Goal: Task Accomplishment & Management: Complete application form

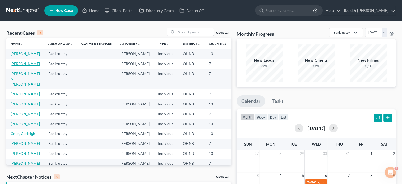
click at [13, 66] on link "[PERSON_NAME]" at bounding box center [25, 63] width 29 height 4
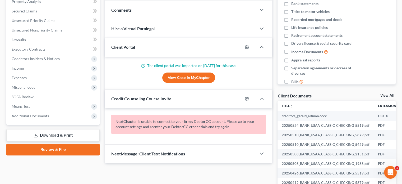
scroll to position [157, 0]
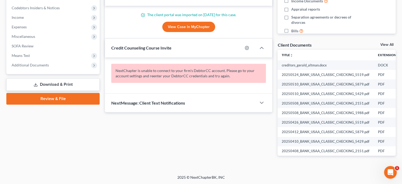
click at [44, 85] on link "Download & Print" at bounding box center [52, 84] width 93 height 12
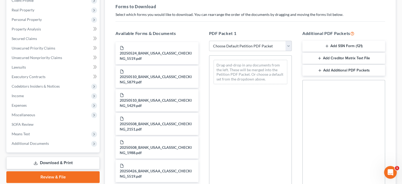
scroll to position [79, 0]
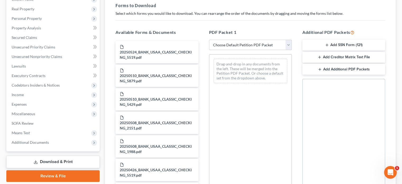
click at [288, 45] on select "Choose Default Petition PDF Packet Complete Bankruptcy Petition (all forms and …" at bounding box center [250, 45] width 83 height 11
select select "0"
click at [211, 40] on select "Choose Default Petition PDF Packet Complete Bankruptcy Petition (all forms and …" at bounding box center [250, 45] width 83 height 11
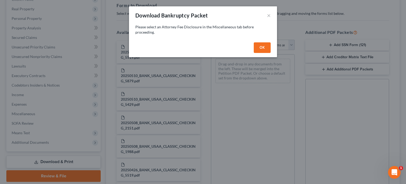
click at [266, 45] on button "OK" at bounding box center [262, 47] width 17 height 11
select select
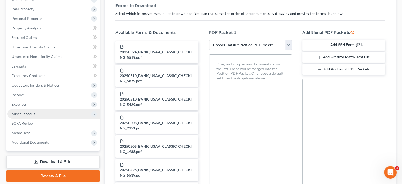
click at [24, 116] on span "Miscellaneous" at bounding box center [53, 114] width 92 height 10
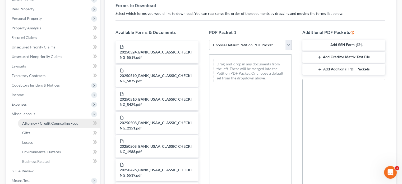
click at [41, 123] on span "Attorney / Credit Counseling Fees" at bounding box center [50, 123] width 56 height 4
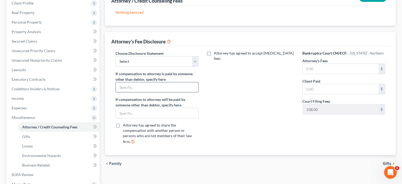
scroll to position [79, 0]
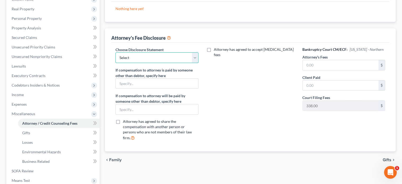
click at [194, 56] on select "Select [PERSON_NAME]" at bounding box center [157, 57] width 83 height 11
select select "0"
click at [116, 52] on select "Select [PERSON_NAME]" at bounding box center [157, 57] width 83 height 11
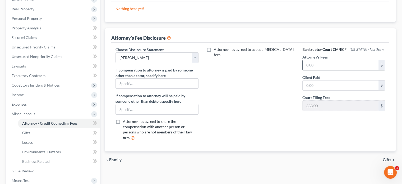
click at [316, 64] on input "text" at bounding box center [341, 65] width 76 height 10
type input "1,200"
click at [313, 89] on input "text" at bounding box center [341, 85] width 76 height 10
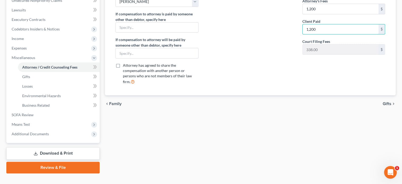
scroll to position [144, 0]
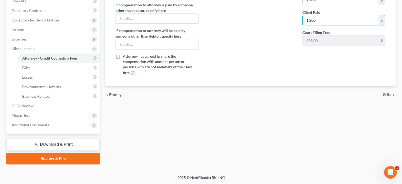
type input "1,200"
click at [60, 144] on link "Download & Print" at bounding box center [52, 144] width 93 height 12
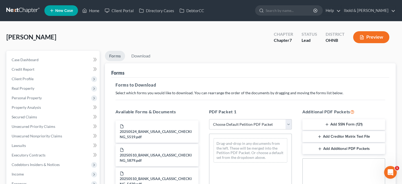
click at [288, 123] on select "Choose Default Petition PDF Packet Complete Bankruptcy Petition (all forms and …" at bounding box center [250, 124] width 83 height 11
select select "0"
click at [209, 119] on select "Choose Default Petition PDF Packet Complete Bankruptcy Petition (all forms and …" at bounding box center [250, 124] width 83 height 11
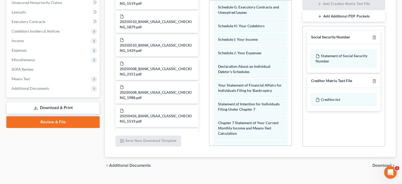
scroll to position [143, 0]
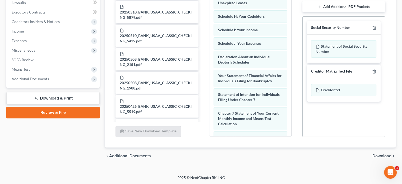
click at [383, 156] on span "Download" at bounding box center [382, 156] width 19 height 4
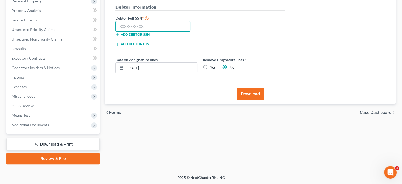
click at [154, 26] on input "text" at bounding box center [153, 26] width 75 height 11
type input "227-37-8101"
click at [247, 94] on button "Download" at bounding box center [251, 94] width 28 height 12
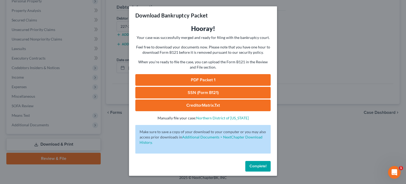
click at [191, 80] on link "PDF Packet 1" at bounding box center [202, 80] width 135 height 12
click at [202, 95] on link "SSN (Form B121)" at bounding box center [202, 93] width 135 height 12
click at [260, 167] on span "Complete!" at bounding box center [258, 166] width 17 height 4
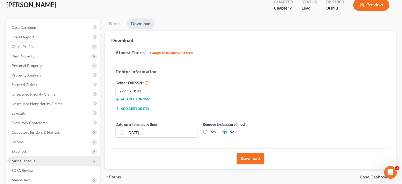
scroll to position [53, 0]
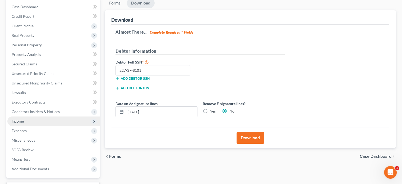
click at [28, 120] on span "Income" at bounding box center [53, 121] width 92 height 10
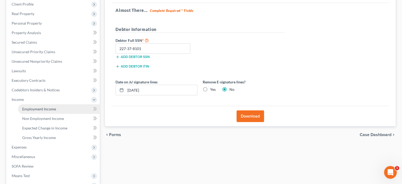
scroll to position [79, 0]
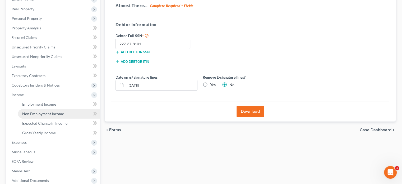
click at [35, 116] on span "Non Employment Income" at bounding box center [43, 113] width 42 height 4
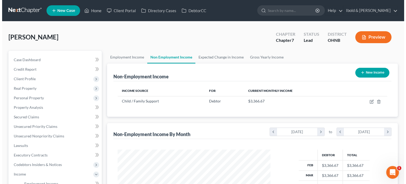
scroll to position [94, 163]
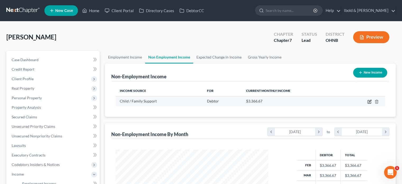
click at [370, 102] on icon "button" at bounding box center [370, 101] width 4 height 4
select select "7"
select select "0"
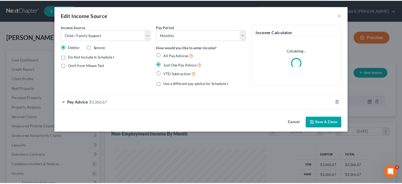
scroll to position [94, 165]
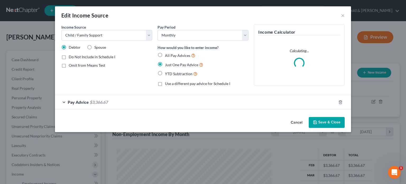
click at [114, 104] on div "Pay Advice $3,366.67" at bounding box center [196, 102] width 282 height 14
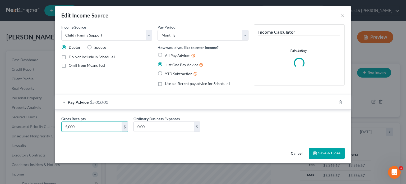
type input "5,000"
click at [309, 152] on div "Cancel Save & Close" at bounding box center [203, 154] width 296 height 17
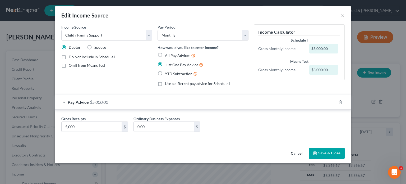
click at [334, 149] on button "Save & Close" at bounding box center [327, 153] width 36 height 11
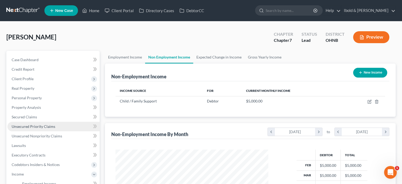
scroll to position [26, 0]
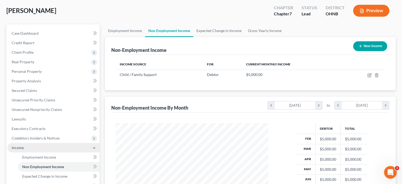
click at [23, 146] on span "Income" at bounding box center [18, 147] width 12 height 4
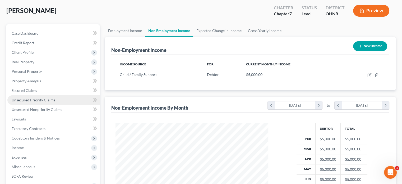
click at [39, 100] on span "Unsecured Priority Claims" at bounding box center [34, 100] width 44 height 4
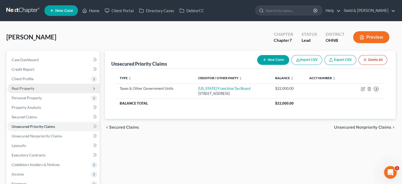
click at [25, 89] on span "Real Property" at bounding box center [23, 88] width 23 height 4
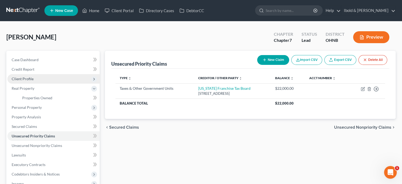
click at [20, 78] on span "Client Profile" at bounding box center [23, 78] width 22 height 4
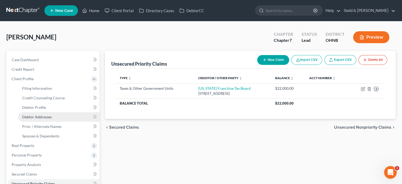
click at [36, 117] on span "Debtor Addresses" at bounding box center [37, 117] width 30 height 4
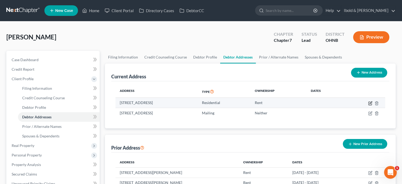
click at [370, 102] on icon "button" at bounding box center [371, 103] width 4 height 4
select select "36"
select select "0"
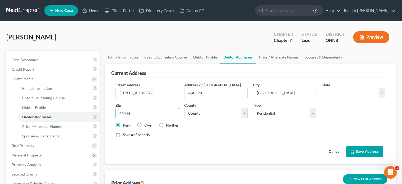
drag, startPoint x: 133, startPoint y: 114, endPoint x: 123, endPoint y: 114, distance: 10.3
click at [123, 114] on input "44444" at bounding box center [148, 113] width 64 height 11
type input "44114"
click at [369, 147] on button "Save Address" at bounding box center [365, 151] width 37 height 11
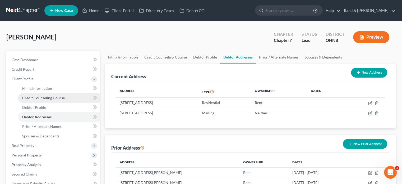
click at [40, 99] on span "Credit Counseling Course" at bounding box center [43, 98] width 43 height 4
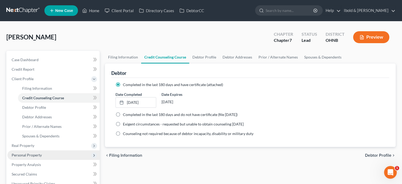
click at [36, 153] on span "Personal Property" at bounding box center [27, 155] width 30 height 4
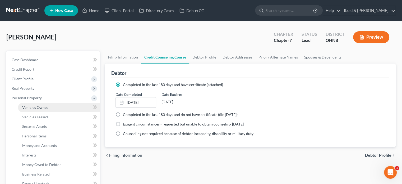
click at [38, 107] on span "Vehicles Owned" at bounding box center [35, 107] width 26 height 4
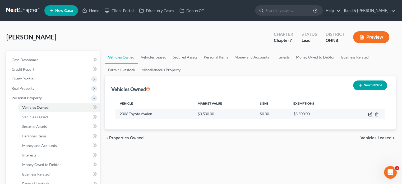
click at [371, 115] on icon "button" at bounding box center [371, 114] width 4 height 4
select select "0"
select select "20"
select select "4"
select select "0"
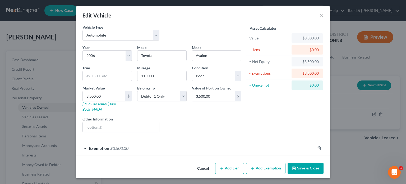
click at [308, 163] on button "Save & Close" at bounding box center [306, 168] width 36 height 11
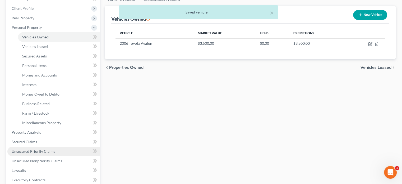
scroll to position [79, 0]
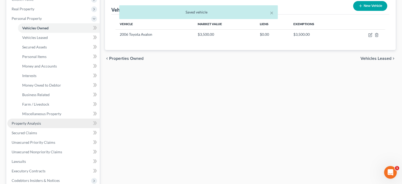
click at [29, 123] on span "Property Analysis" at bounding box center [26, 123] width 29 height 4
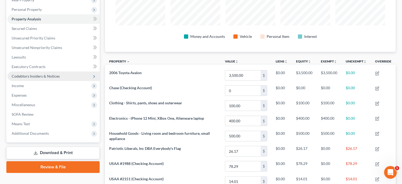
scroll to position [79, 0]
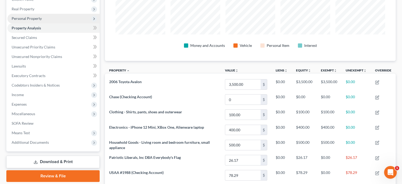
click at [28, 19] on span "Personal Property" at bounding box center [27, 18] width 30 height 4
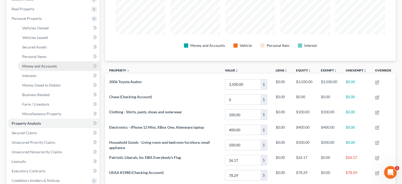
click at [37, 65] on span "Money and Accounts" at bounding box center [39, 66] width 35 height 4
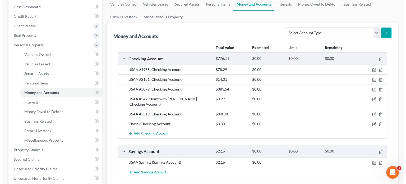
scroll to position [79, 0]
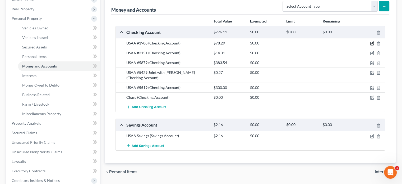
click at [372, 43] on icon "button" at bounding box center [372, 43] width 4 height 4
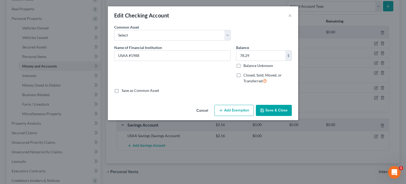
click at [236, 111] on button "Add Exemption" at bounding box center [234, 110] width 39 height 11
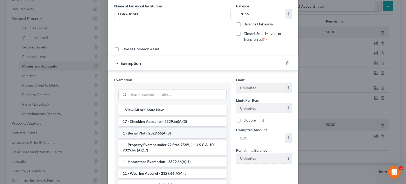
scroll to position [53, 0]
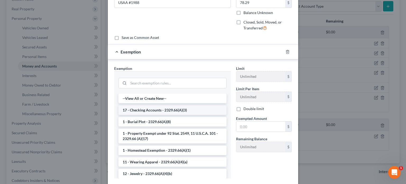
click at [138, 108] on li "17 - Checking Accounts - 2329.66(A)(3)" at bounding box center [173, 110] width 108 height 10
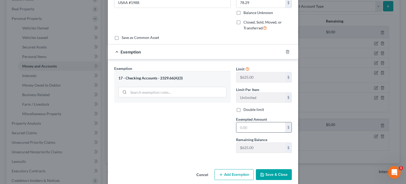
click at [262, 128] on input "text" at bounding box center [261, 127] width 49 height 10
type input "78.29"
click at [276, 174] on button "Save & Close" at bounding box center [274, 174] width 36 height 11
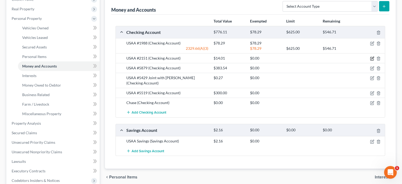
click at [371, 58] on icon "button" at bounding box center [372, 58] width 4 height 4
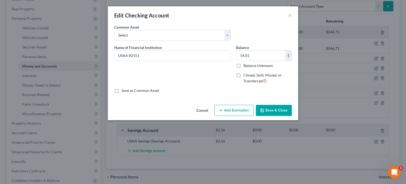
click at [230, 113] on button "Add Exemption" at bounding box center [234, 110] width 39 height 11
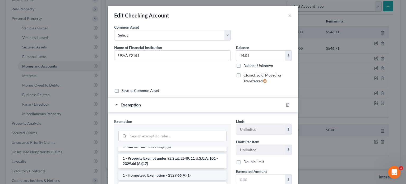
scroll to position [0, 0]
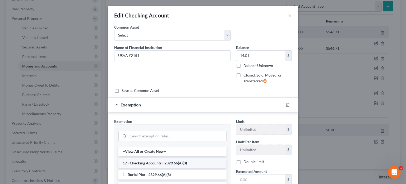
click at [146, 162] on li "17 - Checking Accounts - 2329.66(A)(3)" at bounding box center [173, 163] width 108 height 10
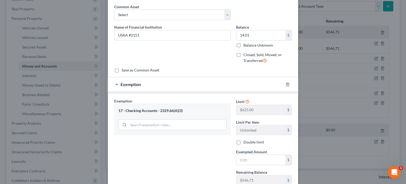
scroll to position [26, 0]
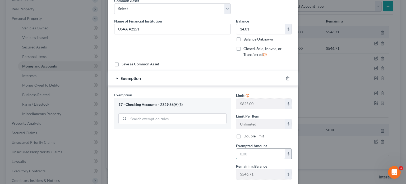
click at [253, 154] on input "text" at bounding box center [261, 154] width 49 height 10
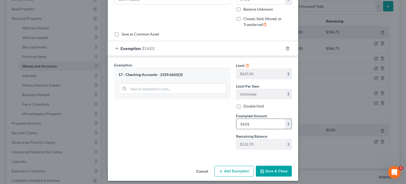
scroll to position [59, 0]
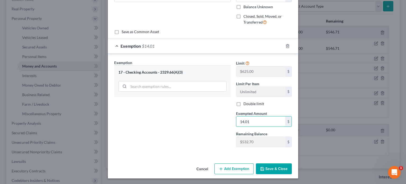
type input "14.01"
click at [277, 169] on button "Save & Close" at bounding box center [274, 168] width 36 height 11
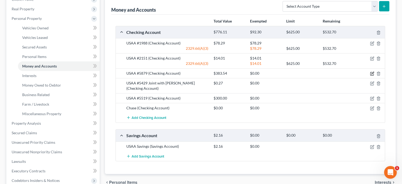
click at [372, 74] on icon "button" at bounding box center [373, 73] width 2 height 2
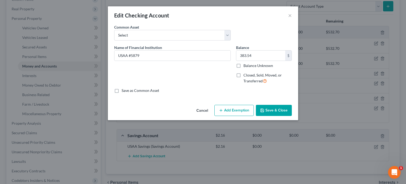
drag, startPoint x: 233, startPoint y: 113, endPoint x: 233, endPoint y: 116, distance: 3.2
click at [233, 113] on button "Add Exemption" at bounding box center [234, 110] width 39 height 11
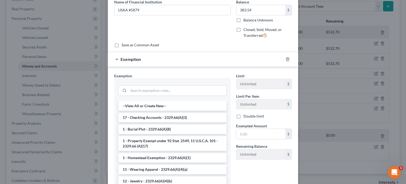
scroll to position [53, 0]
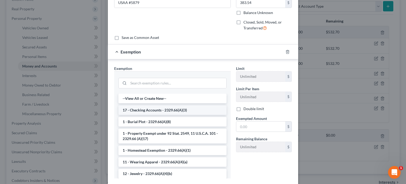
click at [138, 110] on li "17 - Checking Accounts - 2329.66(A)(3)" at bounding box center [173, 110] width 108 height 10
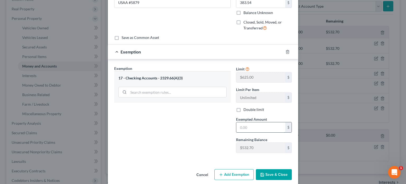
click at [260, 127] on input "text" at bounding box center [261, 127] width 49 height 10
type input "383.54"
click at [284, 170] on button "Save & Close" at bounding box center [274, 174] width 36 height 11
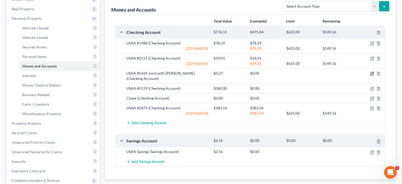
click at [371, 74] on icon "button" at bounding box center [372, 73] width 3 height 3
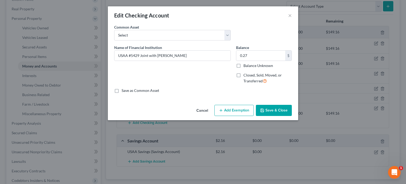
click at [241, 110] on button "Add Exemption" at bounding box center [234, 110] width 39 height 11
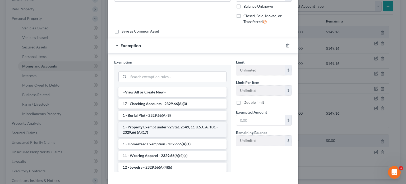
scroll to position [79, 0]
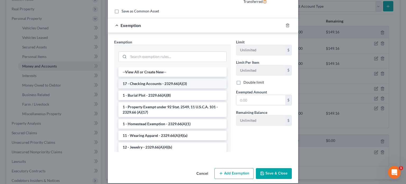
click at [141, 84] on li "17 - Checking Accounts - 2329.66(A)(3)" at bounding box center [173, 84] width 108 height 10
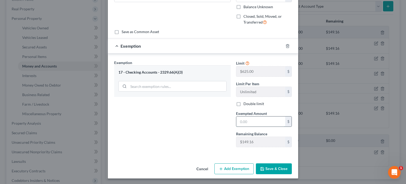
click at [257, 121] on input "text" at bounding box center [261, 121] width 49 height 10
type input "0.27"
click at [271, 170] on button "Save & Close" at bounding box center [274, 168] width 36 height 11
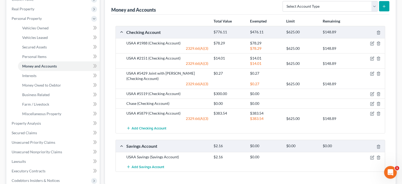
click at [372, 91] on div at bounding box center [371, 93] width 29 height 5
click at [372, 92] on icon "button" at bounding box center [372, 94] width 4 height 4
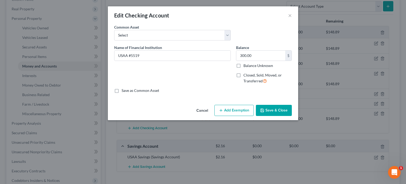
click at [236, 112] on button "Add Exemption" at bounding box center [234, 110] width 39 height 11
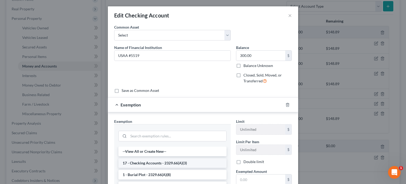
click at [149, 163] on li "17 - Checking Accounts - 2329.66(A)(3)" at bounding box center [173, 163] width 108 height 10
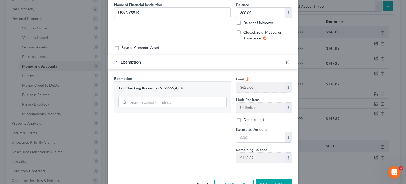
scroll to position [53, 0]
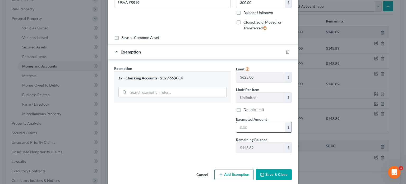
click at [252, 124] on input "text" at bounding box center [261, 127] width 49 height 10
type input "148.89"
click at [236, 174] on button "Add Exemption" at bounding box center [234, 174] width 39 height 11
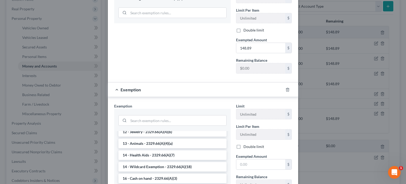
scroll to position [79, 0]
click at [159, 166] on li "14 - Wildcard Exemption - 2329.66(A)(18)" at bounding box center [173, 167] width 108 height 10
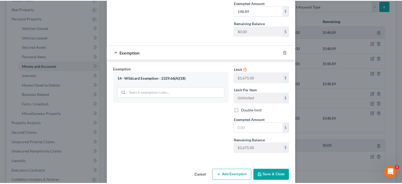
scroll to position [175, 0]
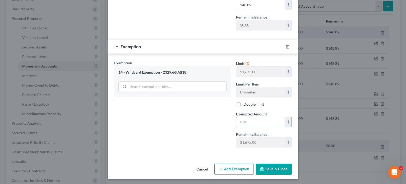
drag, startPoint x: 246, startPoint y: 121, endPoint x: 251, endPoint y: 123, distance: 5.4
click at [246, 121] on input "text" at bounding box center [261, 122] width 49 height 10
type input "151.11"
click at [269, 168] on button "Save & Close" at bounding box center [274, 169] width 36 height 11
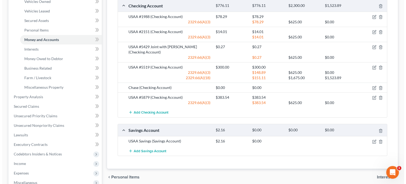
scroll to position [132, 0]
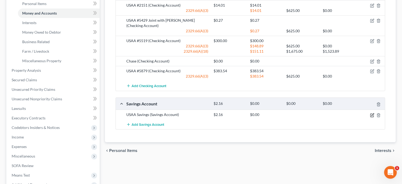
click at [372, 113] on icon "button" at bounding box center [372, 115] width 4 height 4
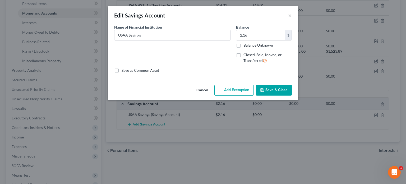
click at [237, 89] on button "Add Exemption" at bounding box center [234, 90] width 39 height 11
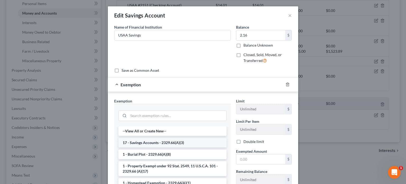
click at [185, 144] on li "17 - Savings Accounts - 2329.66(A)(3)" at bounding box center [173, 143] width 108 height 10
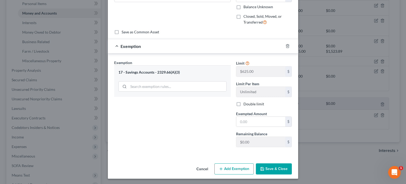
scroll to position [39, 0]
click at [203, 168] on button "Cancel" at bounding box center [202, 169] width 20 height 11
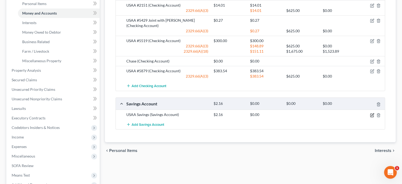
click at [373, 116] on icon "button" at bounding box center [372, 115] width 4 height 4
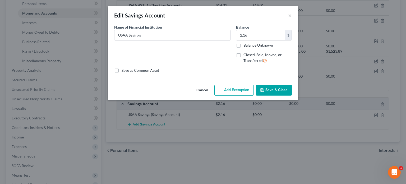
click at [236, 93] on button "Add Exemption" at bounding box center [234, 90] width 39 height 11
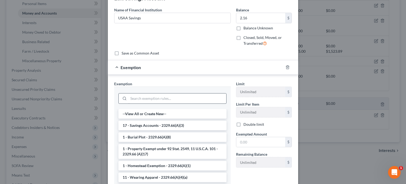
scroll to position [26, 0]
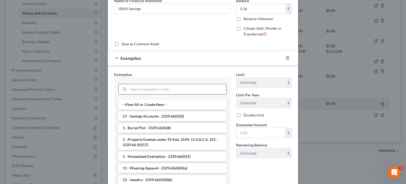
click at [159, 91] on input "search" at bounding box center [178, 89] width 98 height 10
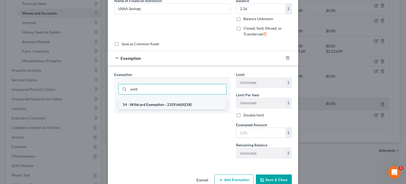
type input "wild"
click at [156, 106] on li "14 - Wildcard Exemption - 2329.66(A)(18)" at bounding box center [173, 105] width 108 height 10
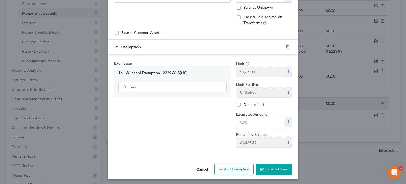
scroll to position [39, 0]
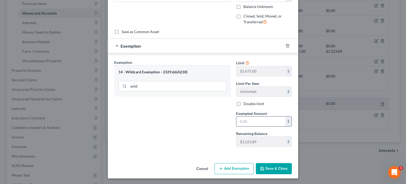
click at [259, 119] on input "text" at bounding box center [261, 121] width 49 height 10
type input "2.16"
click at [273, 171] on button "Save & Close" at bounding box center [274, 168] width 36 height 11
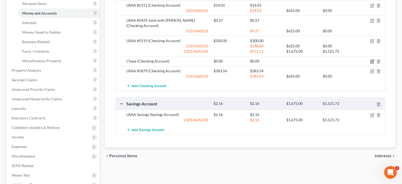
click at [373, 62] on icon "button" at bounding box center [372, 61] width 4 height 4
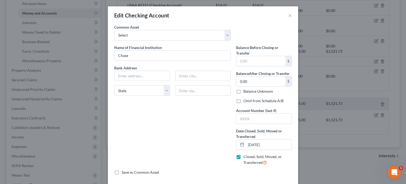
drag, startPoint x: 236, startPoint y: 102, endPoint x: 205, endPoint y: 113, distance: 33.5
click at [244, 102] on label "Omit from Schedule A/B" at bounding box center [264, 100] width 40 height 5
click at [246, 102] on input "Omit from Schedule A/B" at bounding box center [247, 99] width 3 height 3
checkbox input "true"
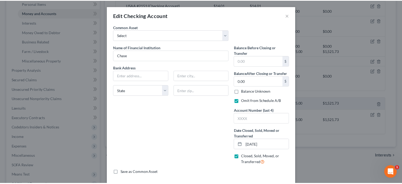
scroll to position [24, 0]
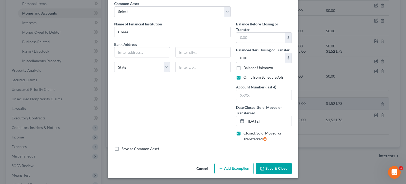
click at [273, 165] on button "Save & Close" at bounding box center [274, 168] width 36 height 11
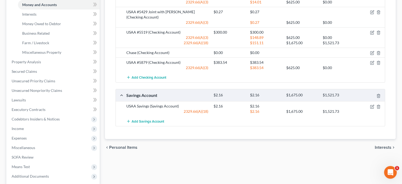
scroll to position [132, 0]
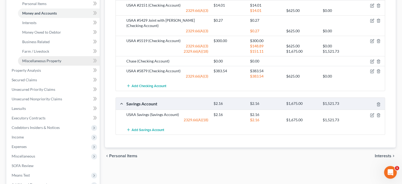
click at [40, 60] on span "Miscellaneous Property" at bounding box center [41, 60] width 39 height 4
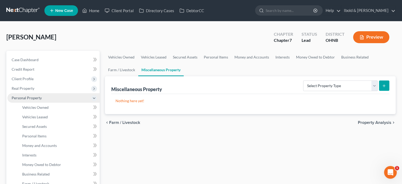
scroll to position [53, 0]
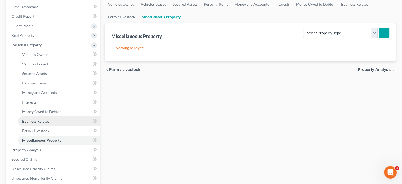
click at [43, 120] on span "Business Related" at bounding box center [36, 121] width 28 height 4
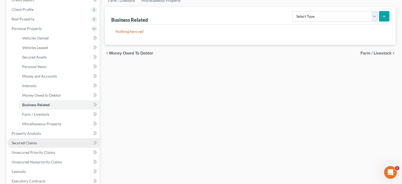
scroll to position [79, 0]
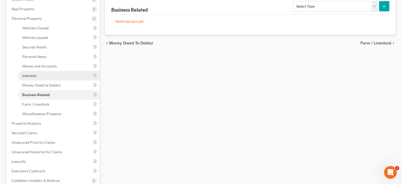
click at [32, 75] on span "Interests" at bounding box center [29, 75] width 14 height 4
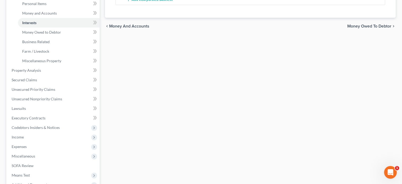
scroll to position [106, 0]
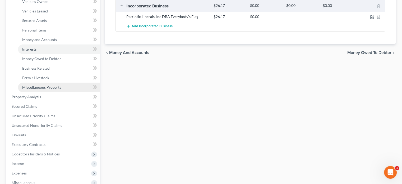
click at [42, 87] on span "Miscellaneous Property" at bounding box center [41, 87] width 39 height 4
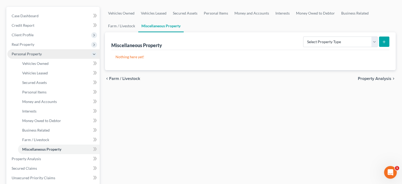
scroll to position [79, 0]
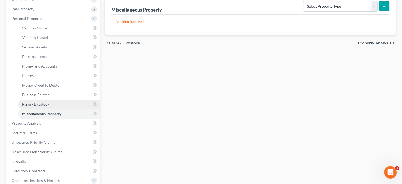
click at [36, 103] on span "Farm / Livestock" at bounding box center [35, 104] width 27 height 4
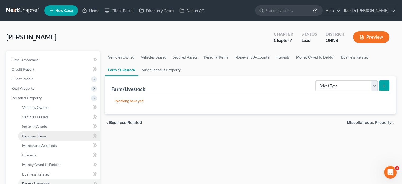
click at [38, 137] on span "Personal Items" at bounding box center [34, 136] width 24 height 4
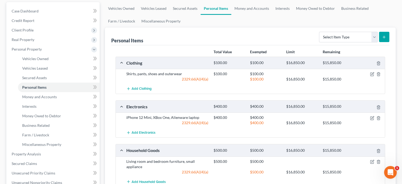
scroll to position [106, 0]
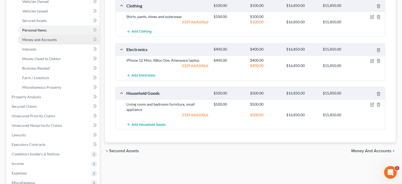
click at [33, 39] on span "Money and Accounts" at bounding box center [39, 39] width 35 height 4
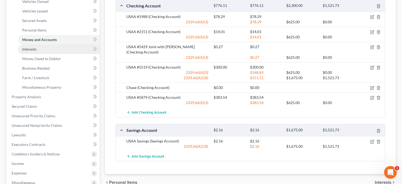
click at [29, 49] on span "Interests" at bounding box center [29, 49] width 14 height 4
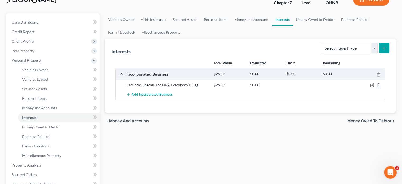
scroll to position [53, 0]
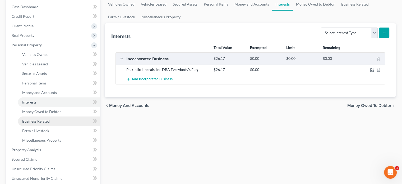
click at [39, 124] on link "Business Related" at bounding box center [59, 121] width 82 height 10
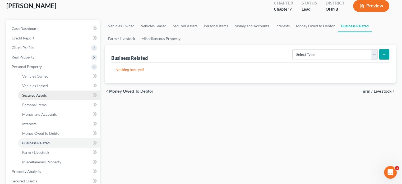
scroll to position [79, 0]
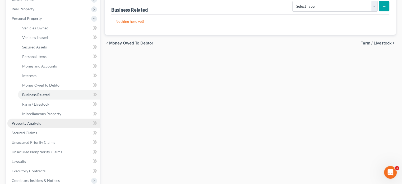
click at [36, 120] on link "Property Analysis" at bounding box center [53, 124] width 92 height 10
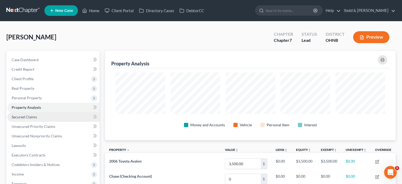
scroll to position [264521, 264319]
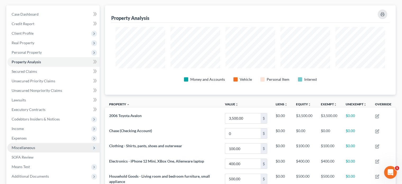
click at [29, 146] on span "Miscellaneous" at bounding box center [24, 147] width 24 height 4
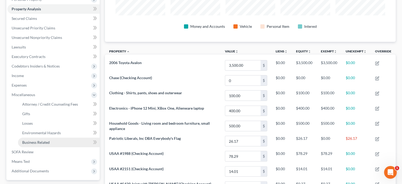
click at [41, 142] on span "Business Related" at bounding box center [36, 142] width 28 height 4
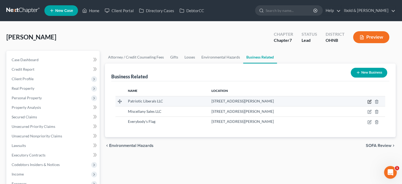
click at [370, 100] on icon "button" at bounding box center [370, 101] width 4 height 4
select select "member"
select select "48"
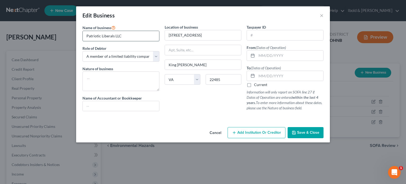
click at [130, 37] on input "Patriotic Liberals LLC" at bounding box center [121, 36] width 76 height 10
drag, startPoint x: 121, startPoint y: 37, endPoint x: 115, endPoint y: 36, distance: 5.9
click at [115, 36] on input "Patriotic Liberals LLC dba Everybody's Flag" at bounding box center [121, 36] width 76 height 10
type input "Patriotic Liberals Inc. dba Everybody's Flag"
click at [157, 58] on select "Select A member of a limited liability company (LLC) or limited liability partn…" at bounding box center [121, 56] width 77 height 11
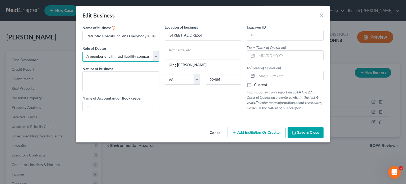
select select "owner"
click at [83, 51] on select "Select A member of a limited liability company (LLC) or limited liability partn…" at bounding box center [121, 56] width 77 height 11
click at [104, 84] on textarea at bounding box center [121, 81] width 77 height 20
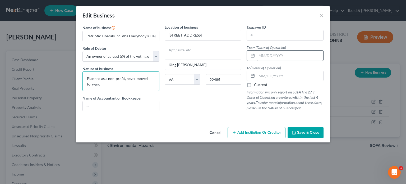
type textarea "Planned as a non-profit, never moved forward"
click at [284, 56] on input "text" at bounding box center [290, 56] width 67 height 10
click at [259, 55] on input "3/2023" at bounding box center [290, 56] width 67 height 10
type input "4/2023"
click at [264, 74] on input "text" at bounding box center [290, 76] width 67 height 10
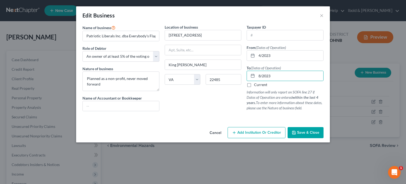
click at [307, 142] on div "Cancel Add Institution Or Creditor Save & Close" at bounding box center [203, 133] width 254 height 17
click at [304, 134] on span "Save & Close" at bounding box center [308, 132] width 22 height 4
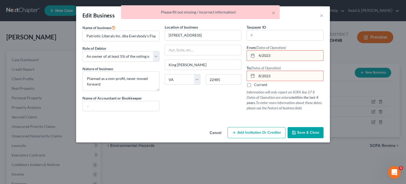
click at [304, 134] on span "Save & Close" at bounding box center [308, 132] width 22 height 4
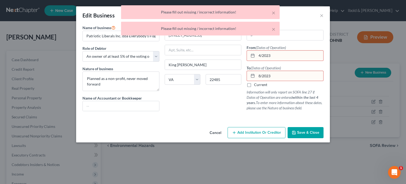
click at [193, 113] on div "Location of business [GEOGRAPHIC_DATA] [GEOGRAPHIC_DATA][PERSON_NAME] [US_STATE…" at bounding box center [203, 69] width 82 height 91
click at [211, 117] on div at bounding box center [203, 117] width 247 height 4
click at [260, 75] on input "8/2023" at bounding box center [290, 76] width 67 height 10
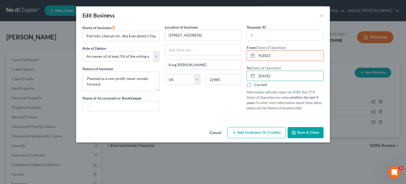
type input "[DATE]"
click at [261, 56] on input "4/2023" at bounding box center [290, 56] width 67 height 10
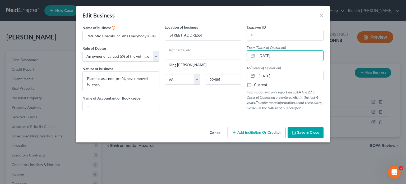
type input "[DATE]"
click at [305, 134] on span "Save & Close" at bounding box center [308, 132] width 22 height 4
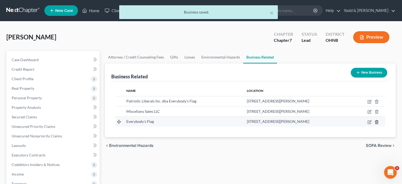
click at [378, 123] on icon "button" at bounding box center [377, 121] width 2 height 3
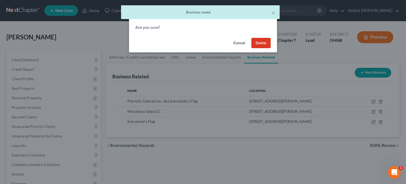
click at [260, 42] on button "Delete" at bounding box center [261, 43] width 19 height 11
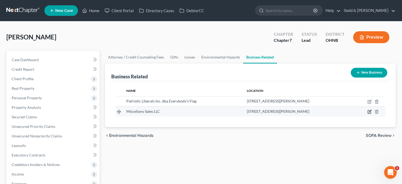
click at [369, 111] on icon "button" at bounding box center [370, 111] width 2 height 2
select select "sole_proprietor"
select select "48"
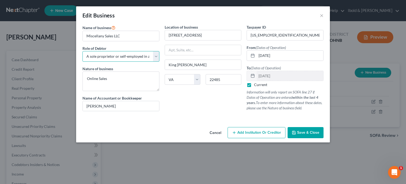
click at [157, 58] on select "Select A member of a limited liability company (LLC) or limited liability partn…" at bounding box center [121, 56] width 77 height 11
select select "member"
click at [83, 51] on select "Select A member of a limited liability company (LLC) or limited liability partn…" at bounding box center [121, 56] width 77 height 11
click at [111, 78] on textarea "Online Sales" at bounding box center [121, 81] width 77 height 20
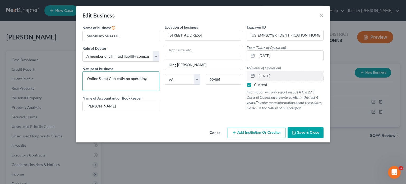
type textarea "Online Sales; Currently no operating"
click at [315, 133] on span "Save & Close" at bounding box center [308, 132] width 22 height 4
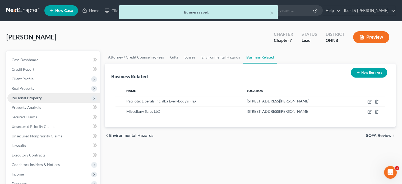
click at [23, 96] on span "Personal Property" at bounding box center [27, 98] width 30 height 4
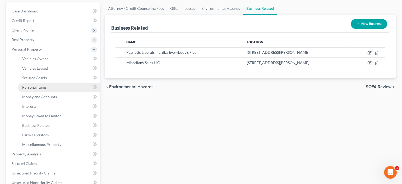
scroll to position [53, 0]
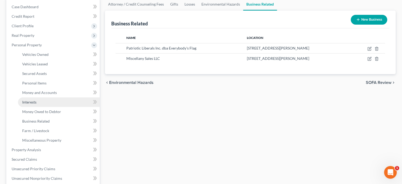
click at [29, 100] on span "Interests" at bounding box center [29, 102] width 14 height 4
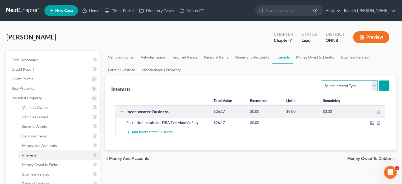
click at [377, 84] on select "Select Interest Type 401K Annuity Bond Education IRA Government Bond Government…" at bounding box center [349, 85] width 57 height 11
click at [236, 82] on div "Interests Select Interest Type 401K Annuity Bond Education IRA Government Bond …" at bounding box center [250, 85] width 278 height 18
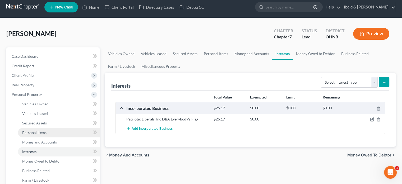
scroll to position [26, 0]
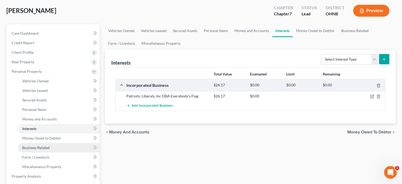
click at [43, 149] on span "Business Related" at bounding box center [36, 147] width 28 height 4
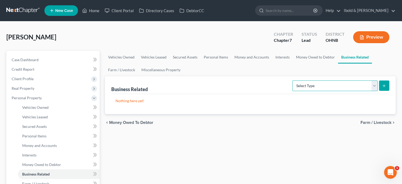
click at [375, 83] on select "Select Type Customer Lists Franchises Inventory Licenses Machinery Office Equip…" at bounding box center [335, 85] width 85 height 11
select select "other_business_related_property_not_listed"
click at [293, 80] on select "Select Type Customer Lists Franchises Inventory Licenses Machinery Office Equip…" at bounding box center [335, 85] width 85 height 11
click at [384, 86] on line "submit" at bounding box center [384, 85] width 0 height 2
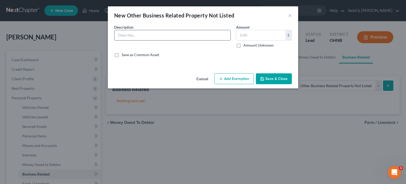
click at [156, 36] on input "text" at bounding box center [173, 35] width 116 height 10
type input "Miscellany LLC"
click at [283, 78] on button "Save & Close" at bounding box center [274, 78] width 36 height 11
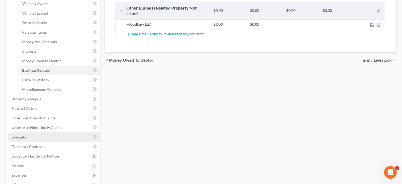
scroll to position [132, 0]
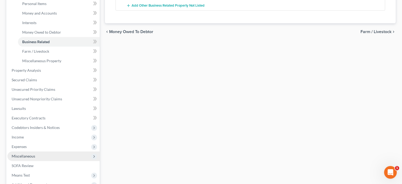
click at [28, 157] on span "Miscellaneous" at bounding box center [24, 156] width 24 height 4
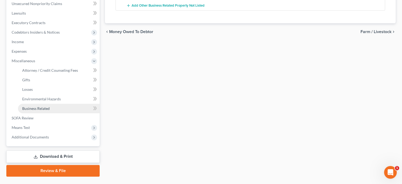
click at [41, 107] on span "Business Related" at bounding box center [36, 108] width 28 height 4
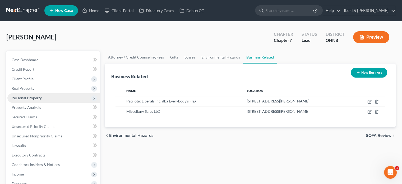
click at [22, 95] on span "Personal Property" at bounding box center [53, 98] width 92 height 10
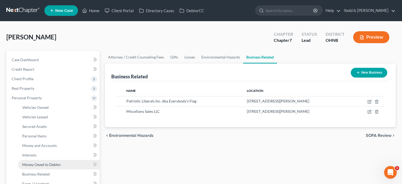
scroll to position [53, 0]
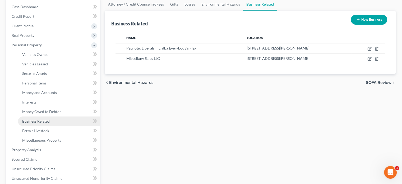
click at [38, 119] on span "Business Related" at bounding box center [36, 121] width 28 height 4
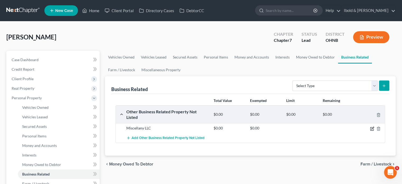
click at [371, 128] on icon "button" at bounding box center [372, 128] width 4 height 4
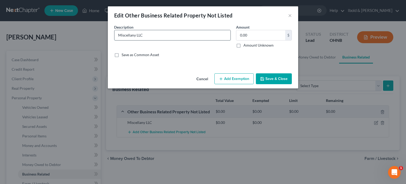
click at [137, 34] on input "Miscellany LLC" at bounding box center [173, 35] width 116 height 10
type input "Miscellany Sales LLC"
click at [280, 77] on button "Save & Close" at bounding box center [274, 78] width 36 height 11
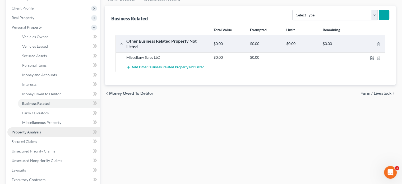
scroll to position [79, 0]
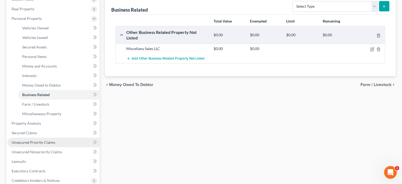
click at [51, 146] on link "Unsecured Priority Claims" at bounding box center [53, 143] width 92 height 10
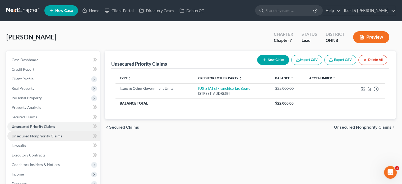
click at [40, 134] on span "Unsecured Nonpriority Claims" at bounding box center [37, 136] width 51 height 4
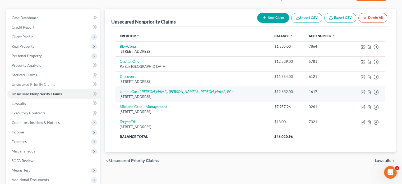
scroll to position [53, 0]
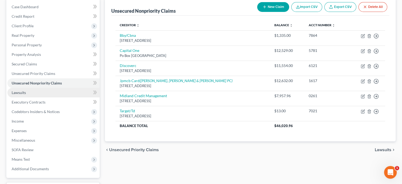
click at [55, 95] on link "Lawsuits" at bounding box center [53, 93] width 92 height 10
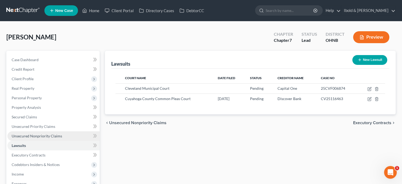
click at [48, 134] on span "Unsecured Nonpriority Claims" at bounding box center [37, 136] width 51 height 4
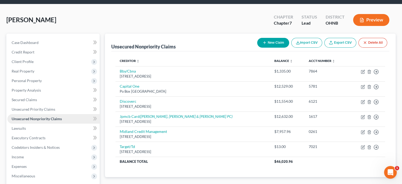
scroll to position [26, 0]
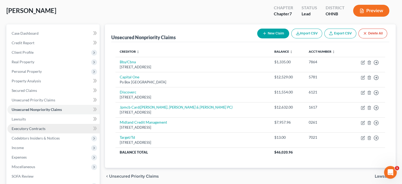
click at [22, 128] on span "Executory Contracts" at bounding box center [29, 128] width 34 height 4
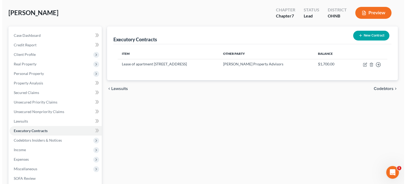
scroll to position [26, 0]
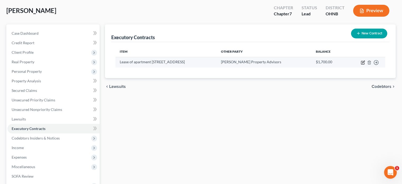
click at [363, 64] on icon "button" at bounding box center [362, 62] width 3 height 3
select select "3"
select select "36"
select select "0"
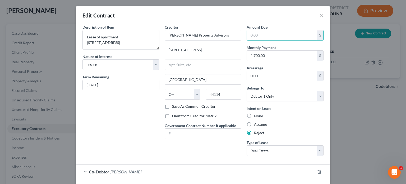
scroll to position [23, 0]
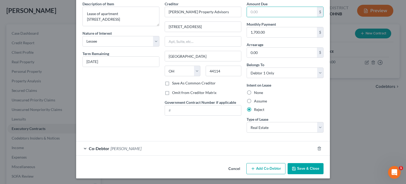
click at [184, 147] on div "Co-Debtor [PERSON_NAME]" at bounding box center [195, 148] width 239 height 14
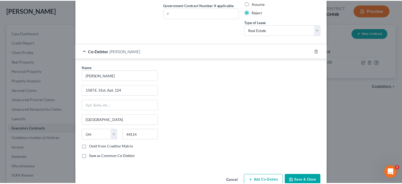
scroll to position [129, 0]
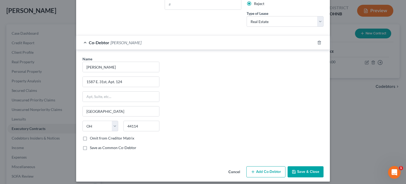
click at [302, 171] on button "Save & Close" at bounding box center [306, 171] width 36 height 11
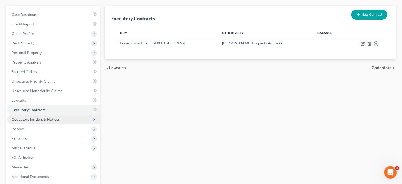
scroll to position [53, 0]
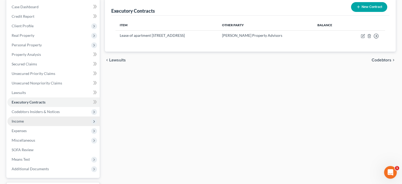
click at [13, 121] on span "Income" at bounding box center [18, 121] width 12 height 4
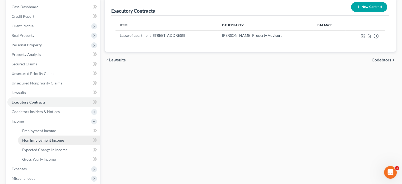
click at [49, 141] on span "Non Employment Income" at bounding box center [43, 140] width 42 height 4
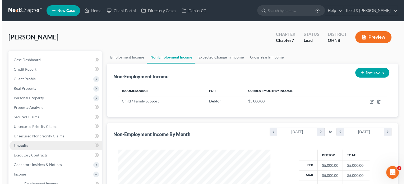
scroll to position [94, 163]
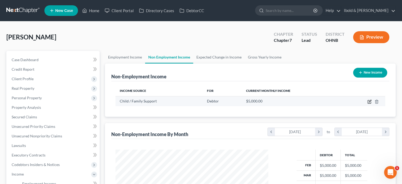
click at [369, 102] on icon "button" at bounding box center [370, 101] width 4 height 4
select select "7"
select select "0"
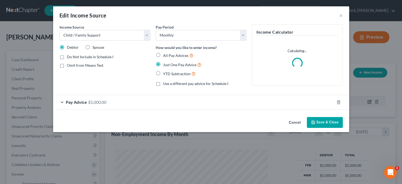
scroll to position [94, 165]
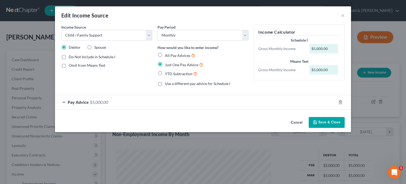
click at [327, 123] on button "Save & Close" at bounding box center [327, 122] width 36 height 11
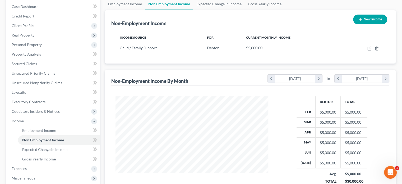
scroll to position [79, 0]
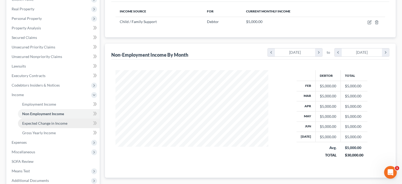
click at [43, 123] on span "Expected Change in Income" at bounding box center [44, 123] width 45 height 4
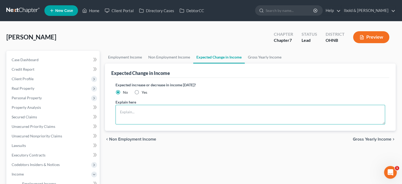
click at [146, 110] on textarea at bounding box center [251, 115] width 270 height 20
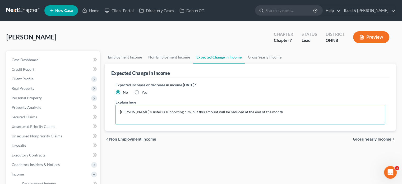
type textarea "[PERSON_NAME]'s sister is supporting him, but this amount will be reduced at th…"
click at [142, 92] on label "Yes" at bounding box center [145, 92] width 6 height 5
click at [144, 92] on input "Yes" at bounding box center [145, 91] width 3 height 3
radio input "true"
click at [265, 112] on textarea "[PERSON_NAME]'s sister is supporting him, but this amount will be reduced at th…" at bounding box center [251, 115] width 270 height 20
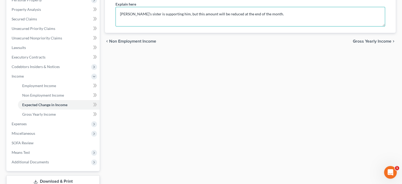
scroll to position [106, 0]
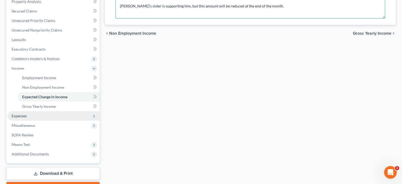
type textarea "[PERSON_NAME]'s sister is supporting him, but this amount will be reduced at th…"
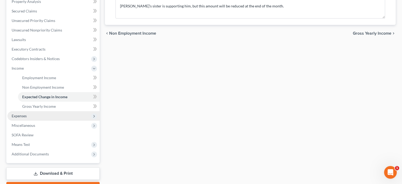
click at [21, 117] on span "Expenses" at bounding box center [19, 116] width 15 height 4
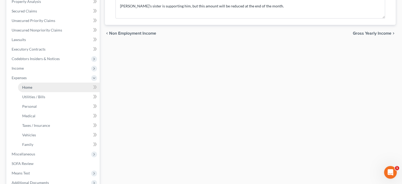
click at [33, 88] on link "Home" at bounding box center [59, 88] width 82 height 10
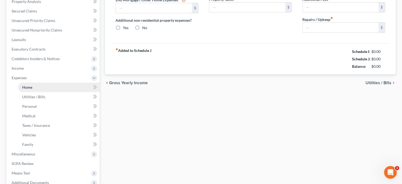
type input "1,650.00"
type input "0.00"
radio input "true"
type input "60.00"
type input "0.00"
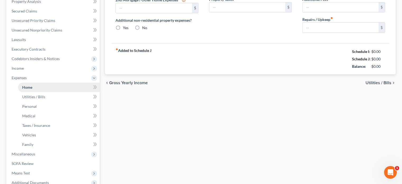
type input "0.00"
type input "100.00"
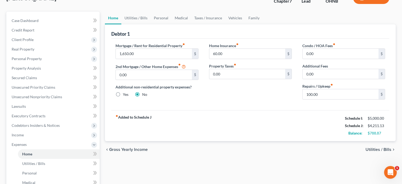
scroll to position [26, 0]
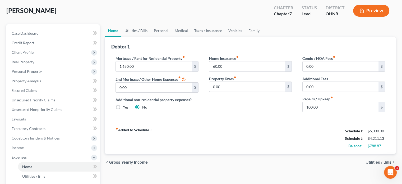
click at [138, 32] on link "Utilities / Bills" at bounding box center [135, 30] width 29 height 13
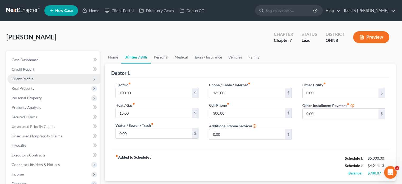
click at [24, 79] on span "Client Profile" at bounding box center [23, 78] width 22 height 4
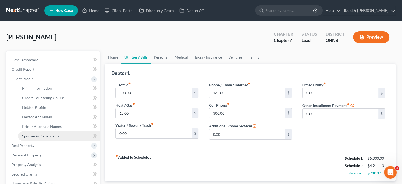
click at [41, 137] on span "Spouses & Dependents" at bounding box center [40, 136] width 37 height 4
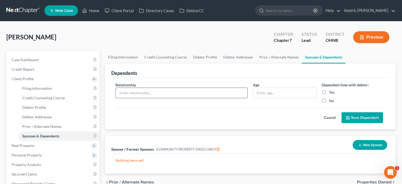
click at [171, 92] on input "text" at bounding box center [182, 93] width 132 height 10
click at [250, 120] on div "Cancel Save Dependent" at bounding box center [251, 116] width 270 height 16
click at [329, 92] on label "Yes" at bounding box center [332, 92] width 6 height 5
click at [332, 92] on input "Yes" at bounding box center [333, 91] width 3 height 3
radio input "true"
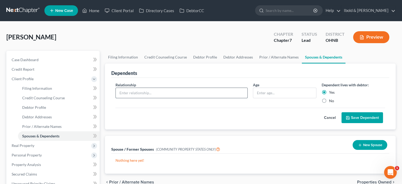
click at [188, 90] on input "text" at bounding box center [182, 93] width 132 height 10
click at [218, 115] on div "Cancel Save Dependent" at bounding box center [251, 116] width 270 height 16
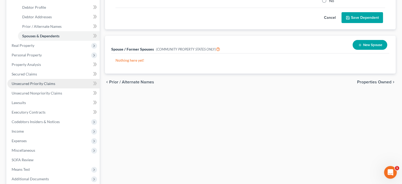
scroll to position [132, 0]
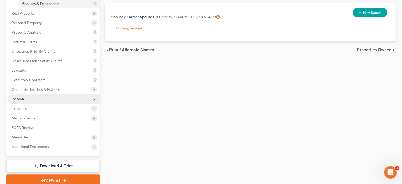
click at [22, 99] on span "Income" at bounding box center [18, 99] width 12 height 4
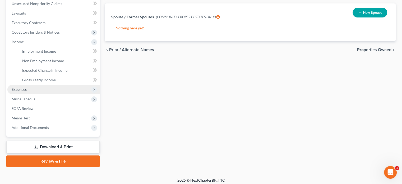
click at [24, 90] on span "Expenses" at bounding box center [19, 89] width 15 height 4
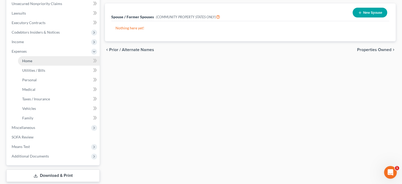
click at [29, 58] on link "Home" at bounding box center [59, 61] width 82 height 10
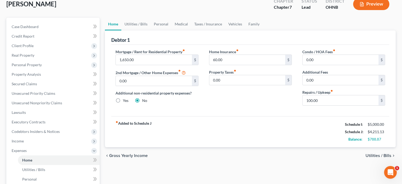
scroll to position [53, 0]
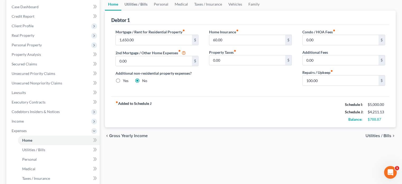
click at [134, 3] on link "Utilities / Bills" at bounding box center [135, 4] width 29 height 13
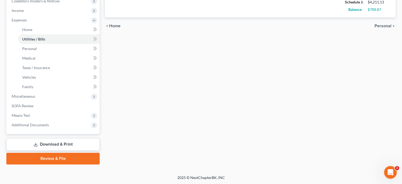
click at [64, 143] on link "Download & Print" at bounding box center [52, 144] width 93 height 12
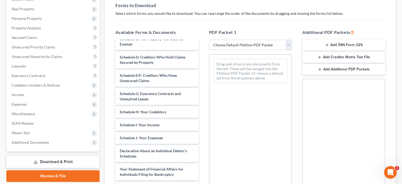
scroll to position [743, 0]
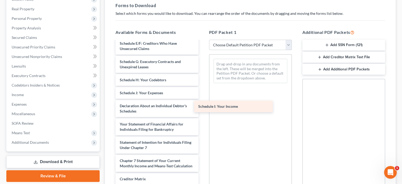
drag, startPoint x: 174, startPoint y: 124, endPoint x: 252, endPoint y: 106, distance: 80.6
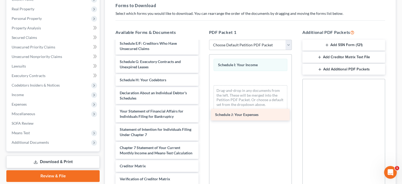
drag, startPoint x: 172, startPoint y: 123, endPoint x: 268, endPoint y: 114, distance: 96.0
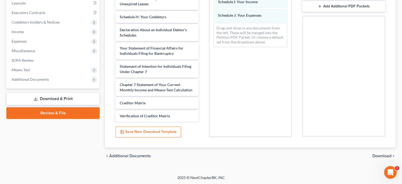
click at [384, 155] on span "Download" at bounding box center [382, 156] width 19 height 4
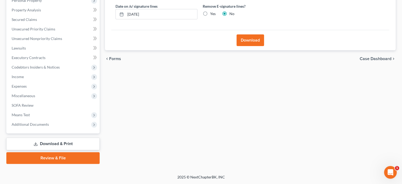
scroll to position [97, 0]
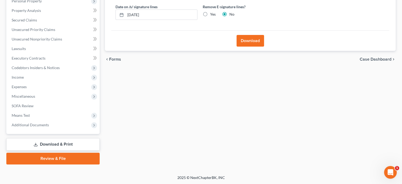
drag, startPoint x: 248, startPoint y: 66, endPoint x: 251, endPoint y: 40, distance: 25.8
click at [255, 41] on div "Forms Download Forms Forms to Download Select which forms you would like to dow…" at bounding box center [250, 59] width 296 height 210
click at [251, 40] on button "Download" at bounding box center [251, 41] width 28 height 12
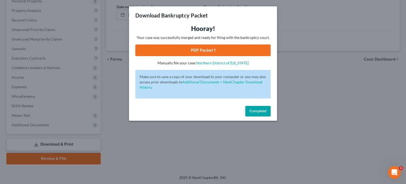
click at [209, 51] on link "PDF Packet 1" at bounding box center [202, 50] width 135 height 12
click at [260, 113] on span "Complete!" at bounding box center [258, 111] width 17 height 4
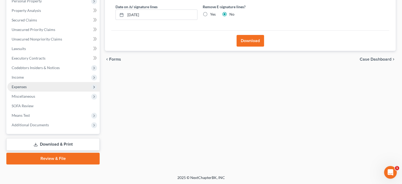
click at [39, 85] on span "Expenses" at bounding box center [53, 87] width 92 height 10
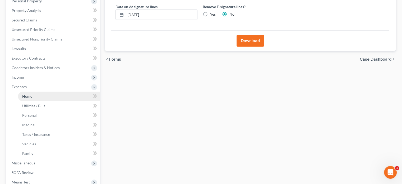
click at [41, 95] on link "Home" at bounding box center [59, 97] width 82 height 10
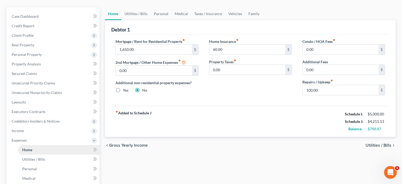
scroll to position [53, 0]
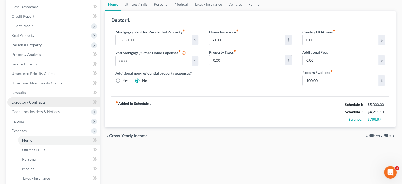
click at [37, 103] on span "Executory Contracts" at bounding box center [29, 102] width 34 height 4
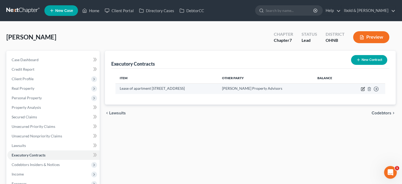
click at [363, 88] on icon "button" at bounding box center [363, 89] width 4 height 4
select select "3"
select select "36"
select select "0"
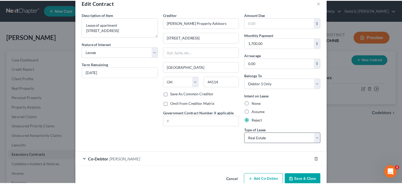
scroll to position [23, 0]
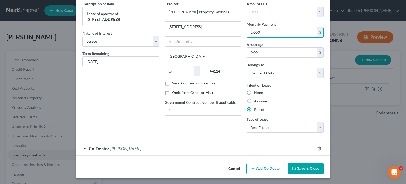
type input "2,000"
click at [307, 168] on button "Save & Close" at bounding box center [306, 168] width 36 height 11
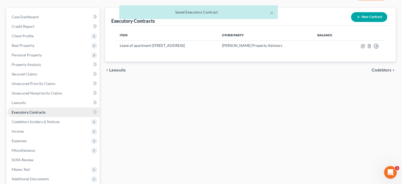
scroll to position [53, 0]
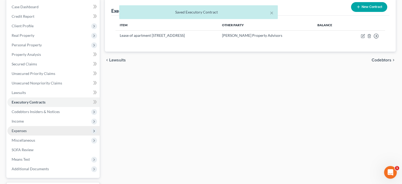
click at [24, 130] on span "Expenses" at bounding box center [19, 130] width 15 height 4
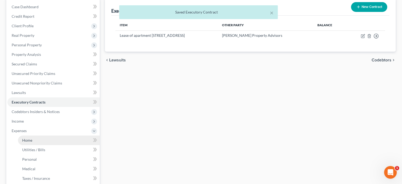
click at [29, 139] on span "Home" at bounding box center [27, 140] width 10 height 4
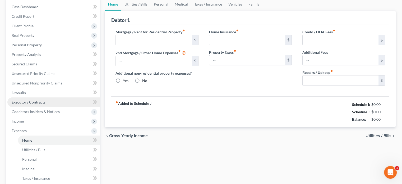
scroll to position [10, 0]
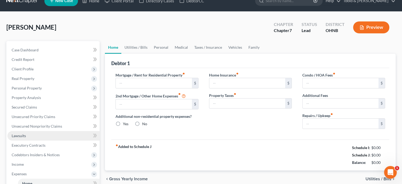
type input "1,650.00"
type input "0.00"
radio input "true"
type input "60.00"
type input "0.00"
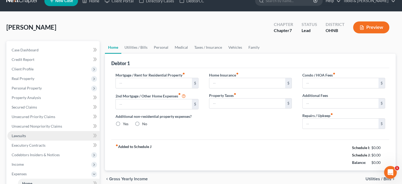
type input "0.00"
type input "100.00"
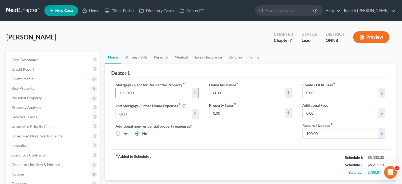
click at [157, 89] on input "1,650.00" at bounding box center [154, 93] width 76 height 10
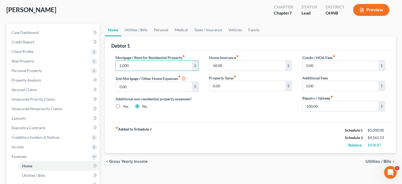
scroll to position [26, 0]
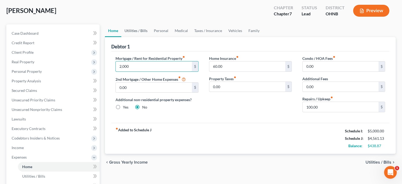
type input "2,000"
click at [140, 30] on link "Utilities / Bills" at bounding box center [135, 30] width 29 height 13
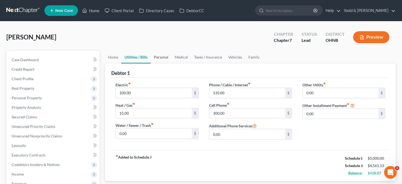
click at [161, 57] on link "Personal" at bounding box center [161, 57] width 21 height 13
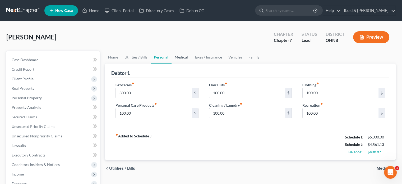
click at [180, 57] on link "Medical" at bounding box center [182, 57] width 20 height 13
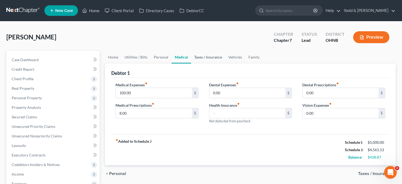
click at [215, 56] on link "Taxes / Insurance" at bounding box center [208, 57] width 34 height 13
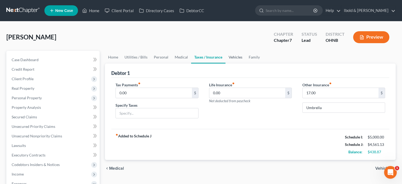
click at [234, 55] on link "Vehicles" at bounding box center [236, 57] width 20 height 13
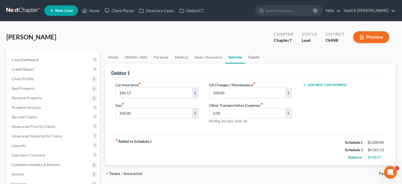
click at [256, 55] on link "Family" at bounding box center [254, 57] width 17 height 13
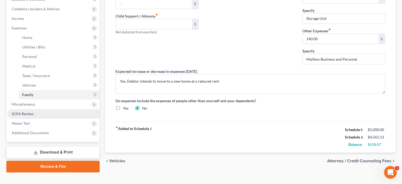
scroll to position [159, 0]
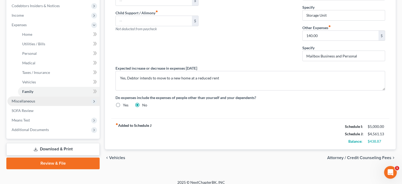
click at [21, 101] on span "Miscellaneous" at bounding box center [24, 101] width 24 height 4
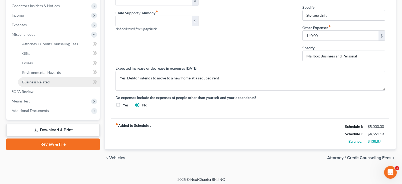
click at [40, 81] on span "Business Related" at bounding box center [36, 82] width 28 height 4
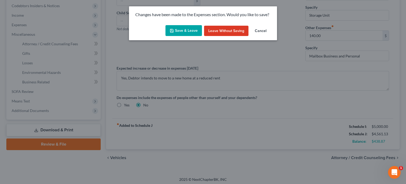
click at [185, 30] on button "Save & Leave" at bounding box center [184, 30] width 37 height 11
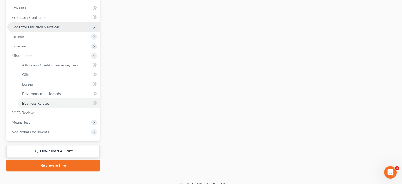
scroll to position [144, 0]
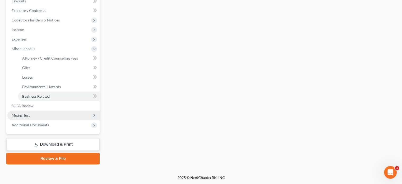
click at [23, 115] on span "Means Test" at bounding box center [21, 115] width 18 height 4
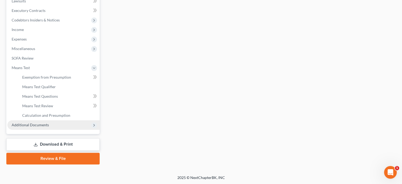
click at [38, 126] on span "Additional Documents" at bounding box center [30, 125] width 37 height 4
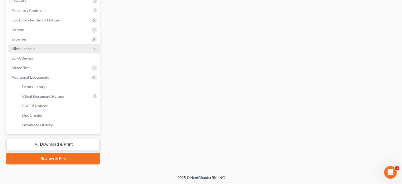
click at [24, 46] on span "Miscellaneous" at bounding box center [24, 48] width 24 height 4
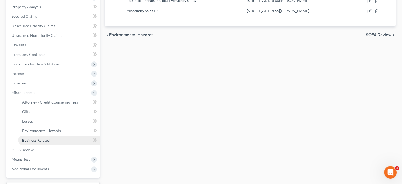
scroll to position [92, 0]
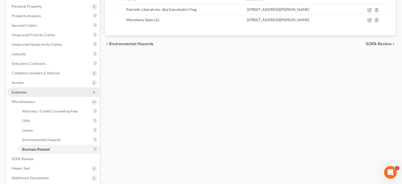
click at [24, 92] on span "Expenses" at bounding box center [19, 92] width 15 height 4
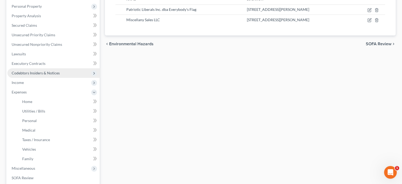
click at [29, 72] on span "Codebtors Insiders & Notices" at bounding box center [36, 73] width 48 height 4
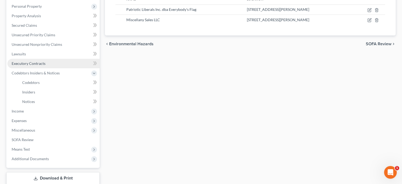
click at [31, 63] on span "Executory Contracts" at bounding box center [29, 63] width 34 height 4
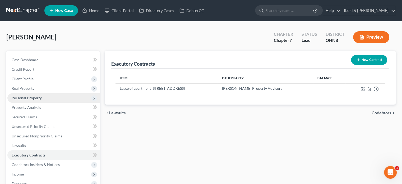
click at [29, 97] on span "Personal Property" at bounding box center [27, 98] width 30 height 4
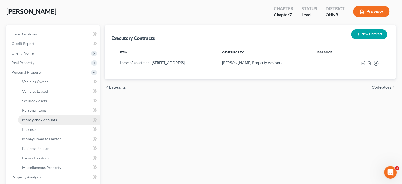
scroll to position [53, 0]
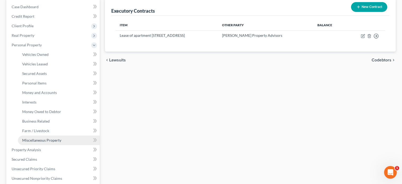
click at [42, 139] on span "Miscellaneous Property" at bounding box center [41, 140] width 39 height 4
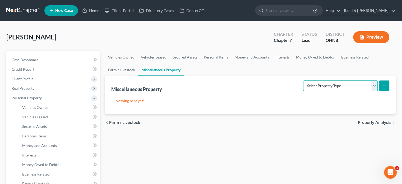
click at [372, 85] on select "Select Property Type Assigned for Creditor Benefit [DATE] Holding for Another N…" at bounding box center [341, 85] width 75 height 11
select select "stored_within_1_year"
click at [304, 80] on select "Select Property Type Assigned for Creditor Benefit [DATE] Holding for Another N…" at bounding box center [341, 85] width 75 height 11
click at [383, 84] on icon "submit" at bounding box center [384, 86] width 4 height 4
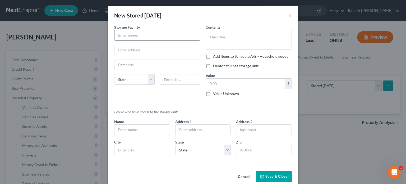
click at [142, 35] on input "text" at bounding box center [158, 35] width 86 height 10
type input "X"
type input "Extra Space Storage"
click at [125, 51] on input "text" at bounding box center [158, 50] width 86 height 10
click at [192, 47] on input "text" at bounding box center [158, 50] width 86 height 10
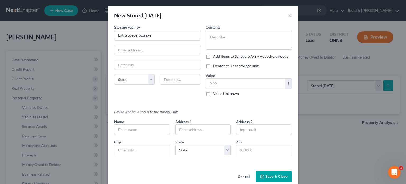
click at [189, 18] on div "New Stored [DATE] ×" at bounding box center [203, 15] width 191 height 18
drag, startPoint x: 199, startPoint y: 28, endPoint x: 221, endPoint y: 40, distance: 25.1
click at [211, 40] on div "Storage Facility Extra Space Storage State [US_STATE] AK AR AZ CA CO [GEOGRAPHI…" at bounding box center [203, 91] width 183 height 135
drag, startPoint x: 220, startPoint y: 39, endPoint x: 215, endPoint y: 41, distance: 6.3
click at [220, 39] on textarea at bounding box center [249, 40] width 86 height 20
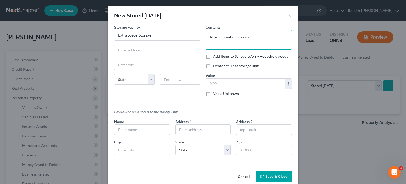
type textarea "Misc. Household Goods"
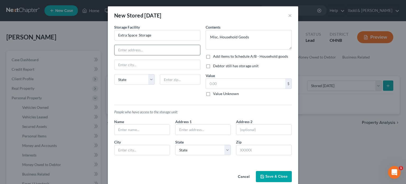
click at [145, 51] on input "text" at bounding box center [158, 50] width 86 height 10
paste input "[STREET_ADDRESS]"
type input "[STREET_ADDRESS]"
click at [153, 90] on div "Storage Facility Extra Space Storage [STREET_ADDRESS][GEOGRAPHIC_DATA][US_STATE…" at bounding box center [158, 62] width 92 height 76
click at [177, 83] on input "text" at bounding box center [180, 79] width 40 height 11
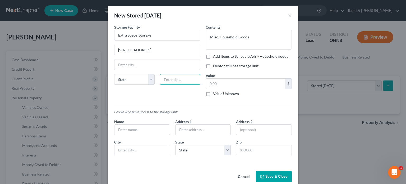
paste input "44135"
type input "44135"
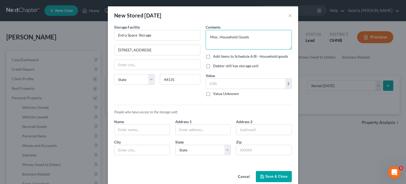
type input "[GEOGRAPHIC_DATA]"
select select "36"
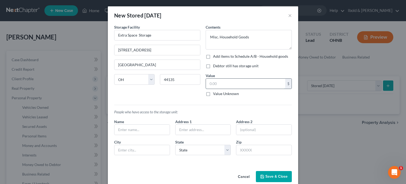
click at [224, 85] on input "text" at bounding box center [245, 84] width 79 height 10
click at [213, 64] on label "Debtor still has storage unit" at bounding box center [236, 65] width 46 height 5
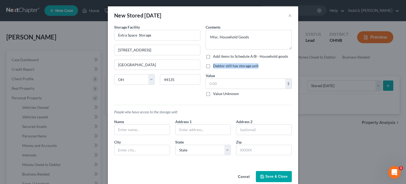
click at [213, 66] on label "Debtor still has storage unit" at bounding box center [236, 65] width 46 height 5
click at [215, 66] on input "Debtor still has storage unit" at bounding box center [216, 64] width 3 height 3
checkbox input "true"
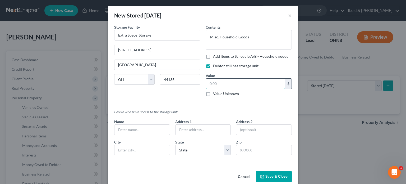
click at [230, 83] on input "text" at bounding box center [245, 84] width 79 height 10
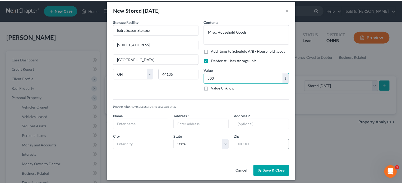
scroll to position [8, 0]
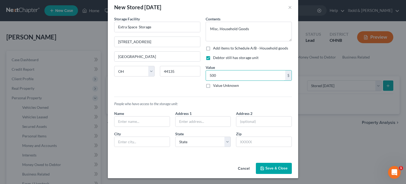
type input "500"
click at [275, 168] on button "Save & Close" at bounding box center [274, 168] width 36 height 11
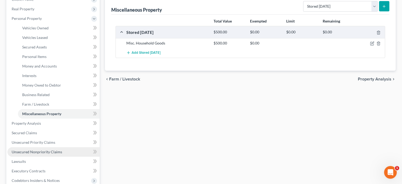
scroll to position [132, 0]
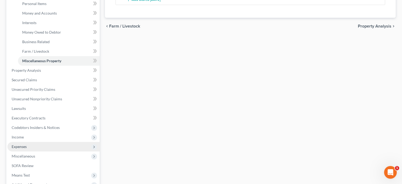
click at [18, 146] on span "Expenses" at bounding box center [19, 146] width 15 height 4
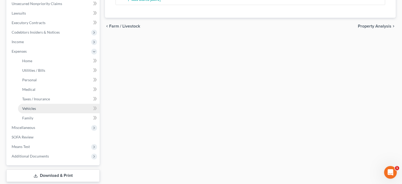
click at [29, 108] on span "Vehicles" at bounding box center [29, 108] width 14 height 4
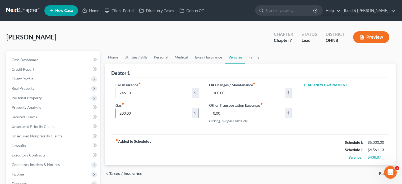
click at [182, 112] on input "200.00" at bounding box center [154, 113] width 76 height 10
type input "300.00"
click at [210, 136] on div "fiber_manual_record Added to Schedule J Schedule I: $5,000.00 Schedule J: $4,66…" at bounding box center [250, 149] width 278 height 31
type input "200.00"
click at [135, 114] on input "300.00" at bounding box center [154, 113] width 76 height 10
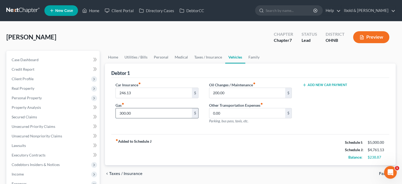
click at [139, 114] on input "300.00" at bounding box center [154, 113] width 76 height 10
drag, startPoint x: 139, startPoint y: 114, endPoint x: 119, endPoint y: 114, distance: 19.9
click at [119, 114] on input "300.00" at bounding box center [154, 113] width 76 height 10
type input "400.00"
click at [228, 144] on div "fiber_manual_record Added to Schedule J Schedule I: $5,000.00 Schedule J: $4,86…" at bounding box center [250, 149] width 278 height 31
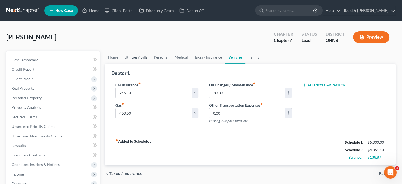
click at [134, 57] on link "Utilities / Bills" at bounding box center [135, 57] width 29 height 13
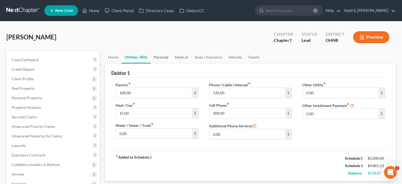
click at [163, 56] on link "Personal" at bounding box center [161, 57] width 21 height 13
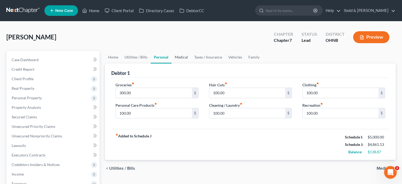
click at [180, 57] on link "Medical" at bounding box center [182, 57] width 20 height 13
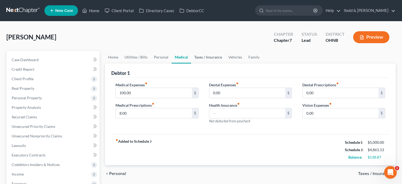
click at [204, 56] on link "Taxes / Insurance" at bounding box center [208, 57] width 34 height 13
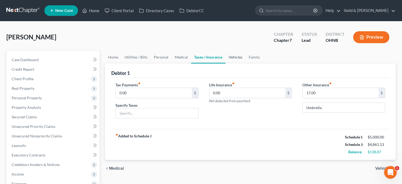
click at [236, 58] on link "Vehicles" at bounding box center [236, 57] width 20 height 13
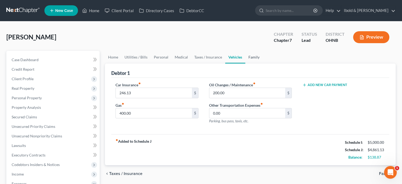
click at [253, 58] on link "Family" at bounding box center [254, 57] width 17 height 13
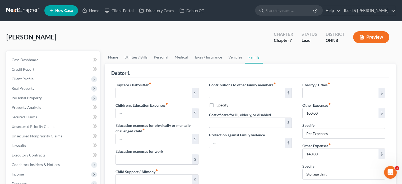
click at [112, 58] on link "Home" at bounding box center [113, 57] width 16 height 13
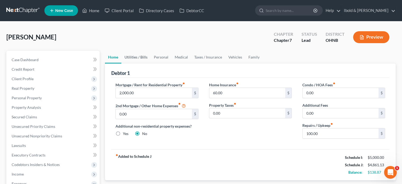
click at [136, 57] on link "Utilities / Bills" at bounding box center [135, 57] width 29 height 13
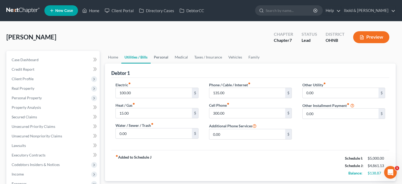
click at [163, 59] on link "Personal" at bounding box center [161, 57] width 21 height 13
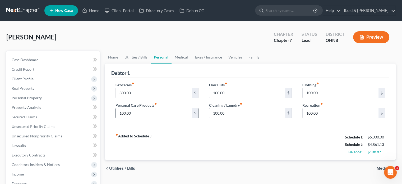
click at [137, 114] on input "100.00" at bounding box center [154, 113] width 76 height 10
type input "150"
click at [201, 154] on div "fiber_manual_record Added to Schedule J Schedule I: $5,000.00 Schedule J: $4,91…" at bounding box center [250, 144] width 278 height 31
click at [183, 57] on link "Medical" at bounding box center [182, 57] width 20 height 13
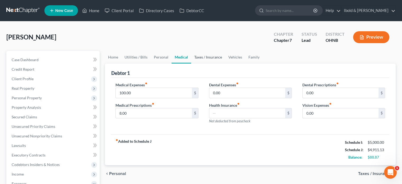
click at [205, 58] on link "Taxes / Insurance" at bounding box center [208, 57] width 34 height 13
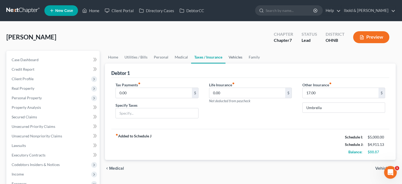
click at [237, 58] on link "Vehicles" at bounding box center [236, 57] width 20 height 13
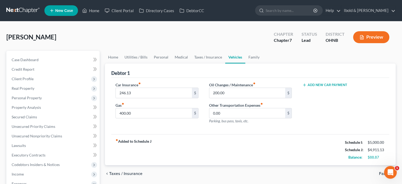
click at [174, 132] on div "Car Insurance fiber_manual_record 246.13 $ Gas fiber_manual_record 400.00 $ Oil…" at bounding box center [250, 106] width 278 height 57
click at [251, 57] on link "Family" at bounding box center [254, 57] width 17 height 13
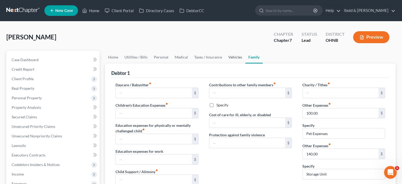
click at [235, 57] on link "Vehicles" at bounding box center [235, 57] width 20 height 13
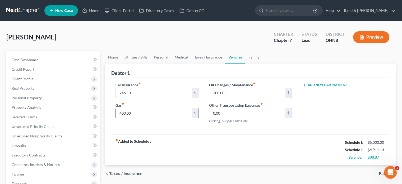
click at [140, 114] on input "400.00" at bounding box center [154, 113] width 76 height 10
drag, startPoint x: 139, startPoint y: 114, endPoint x: 106, endPoint y: 112, distance: 33.4
click at [106, 112] on div "Debtor 1 Car Insurance fiber_manual_record 246.13 $ Gas fiber_manual_record 300…" at bounding box center [250, 115] width 291 height 102
type input "400"
click at [218, 141] on div "fiber_manual_record Added to Schedule J Schedule I: $5,000.00 Schedule J: $4,91…" at bounding box center [250, 149] width 278 height 31
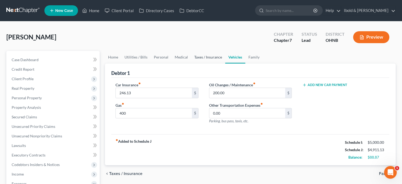
click at [214, 55] on link "Taxes / Insurance" at bounding box center [208, 57] width 34 height 13
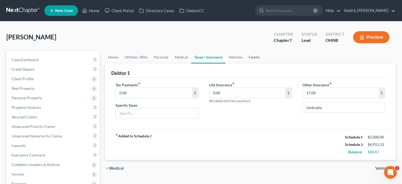
click at [253, 57] on link "Family" at bounding box center [254, 57] width 17 height 13
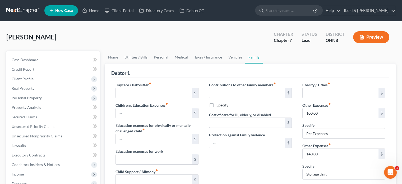
scroll to position [26, 0]
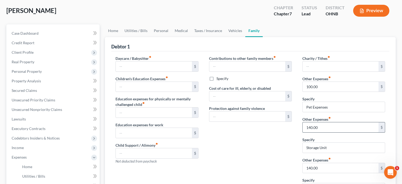
click at [334, 128] on input "140.00" at bounding box center [341, 127] width 76 height 10
click at [266, 155] on div "Contributions to other family members fiber_manual_record $ Specify Cost of car…" at bounding box center [250, 127] width 93 height 142
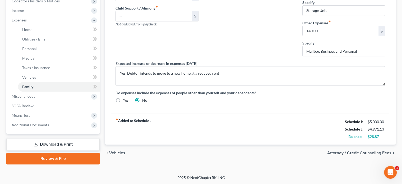
scroll to position [137, 0]
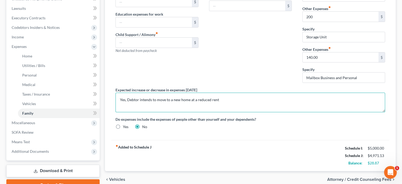
click at [219, 99] on textarea "Yes, Debtor intends to move to a new home at a reduced rent" at bounding box center [251, 103] width 270 height 20
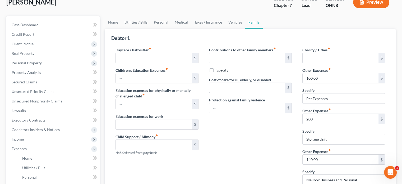
scroll to position [31, 0]
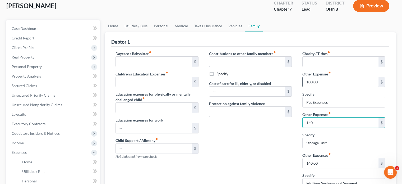
type input "140"
type input "200"
click at [284, 157] on div "Contributions to other family members fiber_manual_record $ Specify Cost of car…" at bounding box center [250, 122] width 93 height 142
click at [234, 27] on link "Vehicles" at bounding box center [235, 26] width 20 height 13
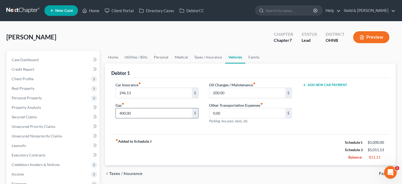
click at [135, 111] on input "400.00" at bounding box center [154, 113] width 76 height 10
drag, startPoint x: 205, startPoint y: 144, endPoint x: 203, endPoint y: 142, distance: 2.8
click at [205, 143] on div "fiber_manual_record Added to Schedule J Schedule I: $5,000.00 Schedule J: $4,91…" at bounding box center [250, 149] width 278 height 31
click at [134, 113] on input "300" at bounding box center [154, 113] width 76 height 10
click at [129, 114] on input "300" at bounding box center [154, 113] width 76 height 10
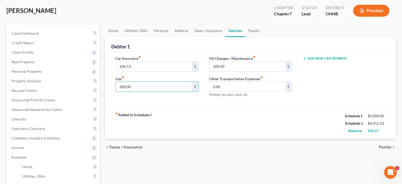
scroll to position [53, 0]
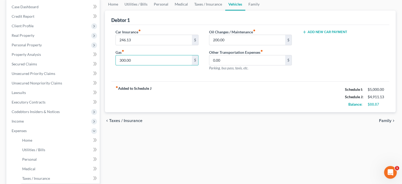
type input "300.00"
click at [198, 91] on div "fiber_manual_record Added to Schedule J Schedule I: $5,000.00 Schedule J: $4,91…" at bounding box center [250, 96] width 278 height 31
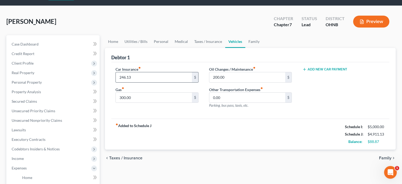
scroll to position [0, 0]
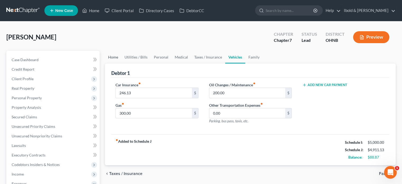
click at [118, 57] on link "Home" at bounding box center [113, 57] width 16 height 13
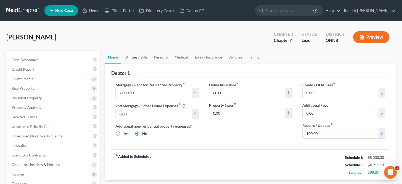
click at [139, 55] on link "Utilities / Bills" at bounding box center [135, 57] width 29 height 13
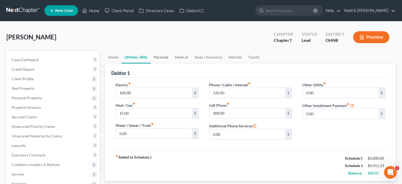
click at [163, 57] on link "Personal" at bounding box center [161, 57] width 21 height 13
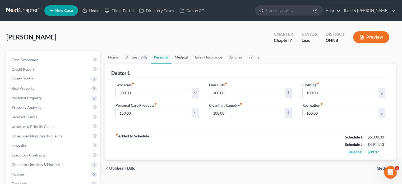
click at [182, 57] on link "Medical" at bounding box center [182, 57] width 20 height 13
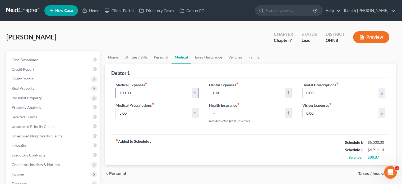
click at [141, 93] on input "100.00" at bounding box center [154, 93] width 76 height 10
click at [133, 112] on input "8.00" at bounding box center [154, 113] width 76 height 10
type input "30"
click at [214, 132] on div "Medical Expenses fiber_manual_record 100.00 $ Medical Prescriptions fiber_manua…" at bounding box center [250, 106] width 278 height 57
click at [214, 56] on link "Taxes / Insurance" at bounding box center [208, 57] width 34 height 13
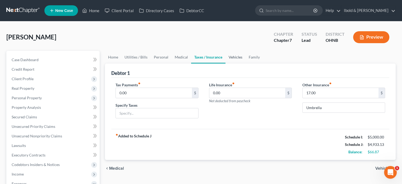
click at [237, 58] on link "Vehicles" at bounding box center [236, 57] width 20 height 13
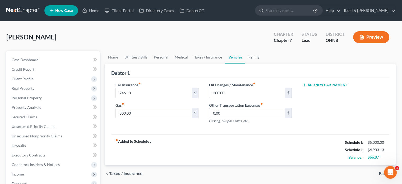
click at [253, 58] on link "Family" at bounding box center [254, 57] width 17 height 13
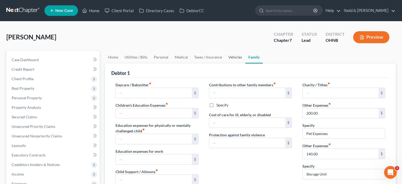
click at [236, 55] on link "Vehicles" at bounding box center [235, 57] width 20 height 13
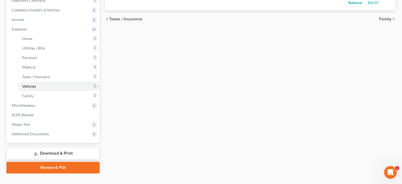
scroll to position [164, 0]
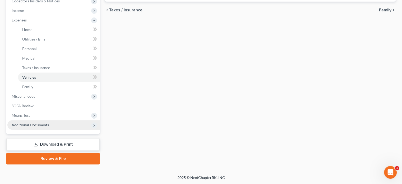
click at [38, 124] on span "Additional Documents" at bounding box center [30, 125] width 37 height 4
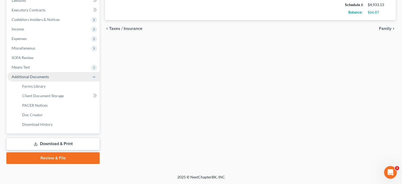
scroll to position [144, 0]
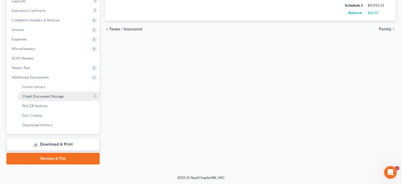
click at [42, 95] on span "Client Document Storage" at bounding box center [43, 96] width 42 height 4
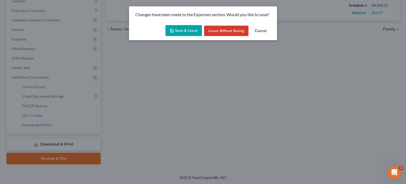
click at [183, 30] on button "Save & Leave" at bounding box center [184, 30] width 37 height 11
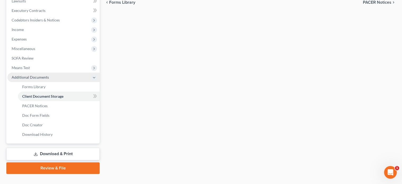
select select "5"
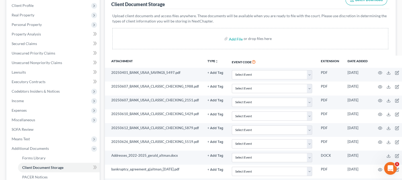
scroll to position [53, 0]
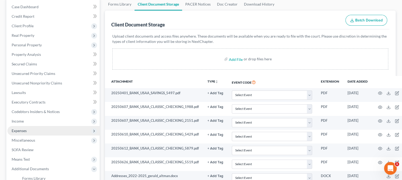
click at [35, 132] on span "Expenses" at bounding box center [53, 131] width 92 height 10
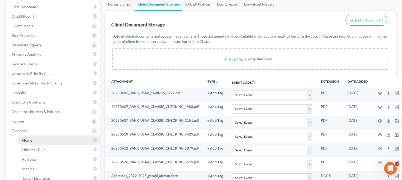
click at [31, 140] on span "Home" at bounding box center [27, 140] width 10 height 4
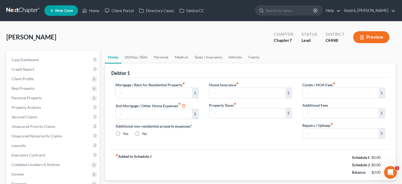
type input "2,000.00"
type input "0.00"
radio input "true"
type input "60.00"
type input "0.00"
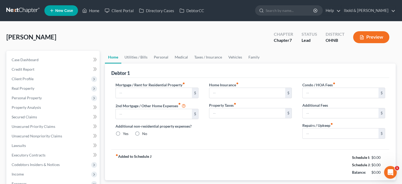
type input "0.00"
type input "100.00"
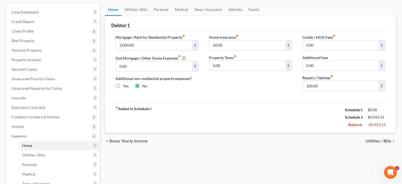
scroll to position [53, 0]
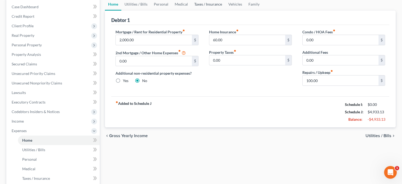
click at [211, 4] on link "Taxes / Insurance" at bounding box center [208, 4] width 34 height 13
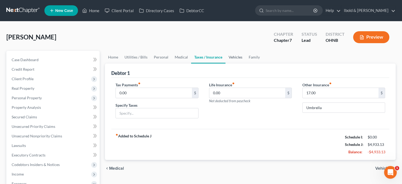
click at [231, 58] on link "Vehicles" at bounding box center [236, 57] width 20 height 13
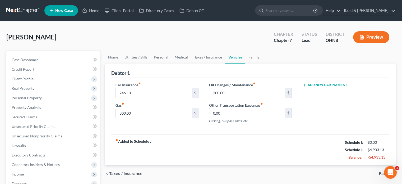
click at [186, 142] on div "fiber_manual_record Added to Schedule J Schedule I: $0.00 Schedule J: $4,933.13…" at bounding box center [250, 149] width 278 height 31
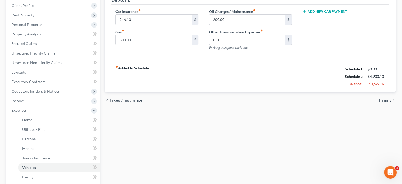
scroll to position [79, 0]
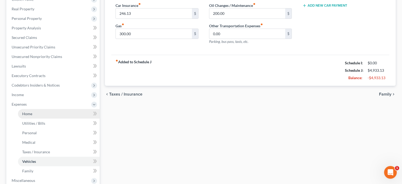
click at [38, 118] on link "Home" at bounding box center [59, 114] width 82 height 10
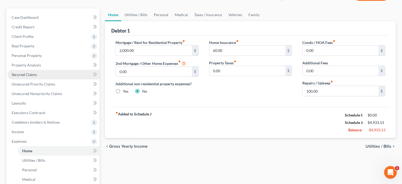
scroll to position [53, 0]
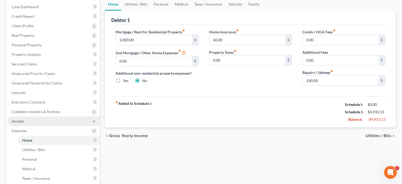
click at [31, 121] on span "Income" at bounding box center [53, 121] width 92 height 10
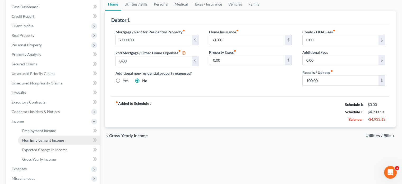
click at [39, 141] on span "Non Employment Income" at bounding box center [43, 140] width 42 height 4
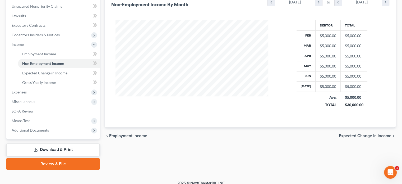
scroll to position [135, 0]
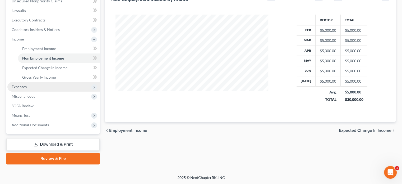
click at [34, 82] on span "Expenses" at bounding box center [53, 87] width 92 height 10
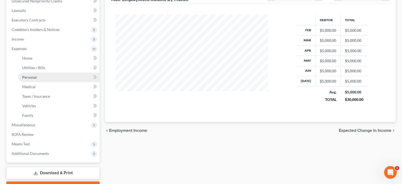
click at [31, 73] on link "Personal" at bounding box center [59, 78] width 82 height 10
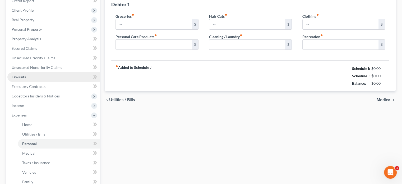
type input "300.00"
type input "150.00"
type input "100.00"
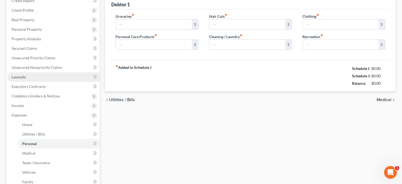
type input "100.00"
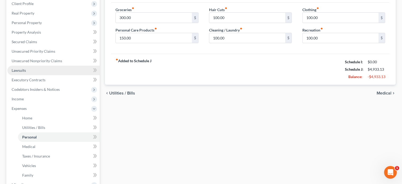
scroll to position [79, 0]
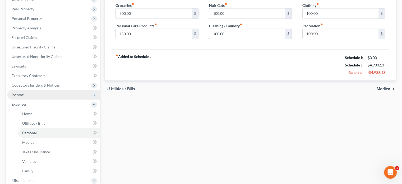
click at [22, 96] on span "Income" at bounding box center [18, 94] width 12 height 4
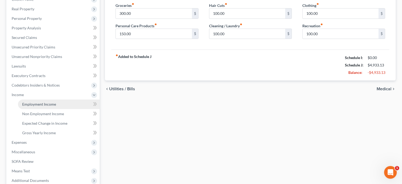
click at [36, 104] on span "Employment Income" at bounding box center [39, 104] width 34 height 4
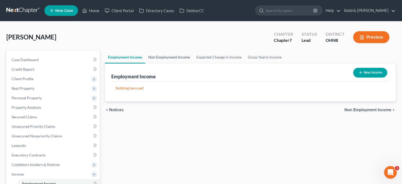
click at [175, 57] on link "Non Employment Income" at bounding box center [169, 57] width 48 height 13
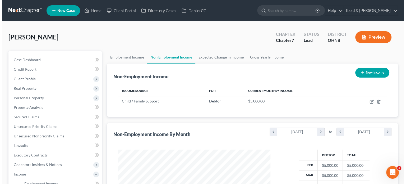
scroll to position [94, 163]
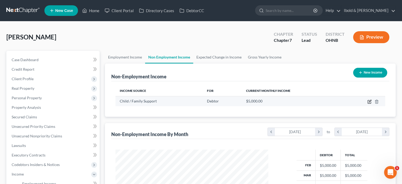
click at [370, 102] on icon "button" at bounding box center [370, 101] width 4 height 4
select select "7"
select select "0"
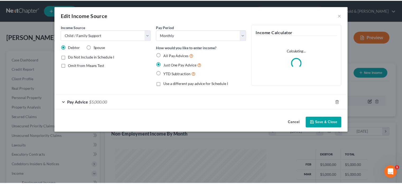
scroll to position [94, 165]
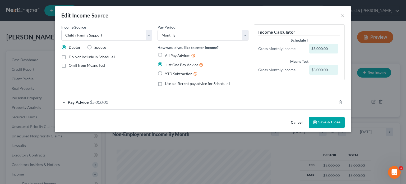
click at [329, 124] on button "Save & Close" at bounding box center [327, 122] width 36 height 11
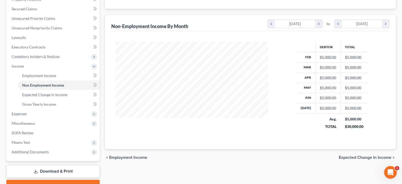
scroll to position [135, 0]
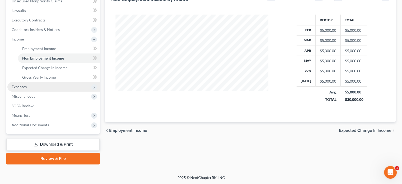
click at [26, 85] on span "Expenses" at bounding box center [19, 86] width 15 height 4
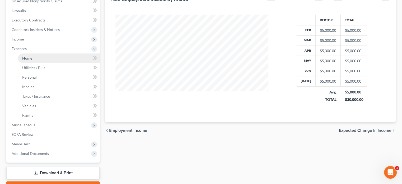
click at [26, 59] on span "Home" at bounding box center [27, 58] width 10 height 4
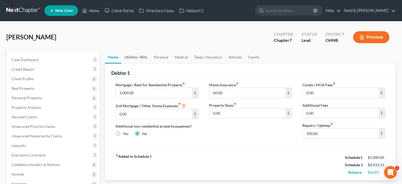
click at [134, 59] on link "Utilities / Bills" at bounding box center [135, 57] width 29 height 13
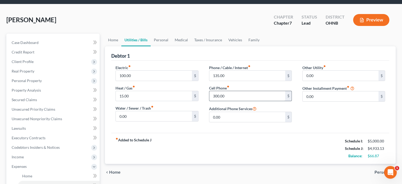
scroll to position [26, 0]
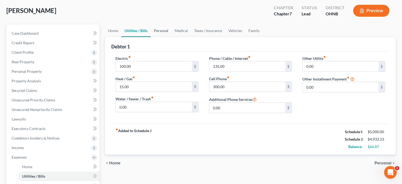
click at [165, 27] on link "Personal" at bounding box center [161, 30] width 21 height 13
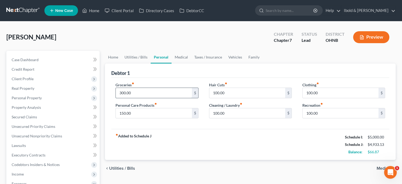
click at [121, 93] on input "300.00" at bounding box center [154, 93] width 76 height 10
click at [264, 159] on div "fiber_manual_record Added to Schedule J Schedule I: $5,000.00 Schedule J: $5,03…" at bounding box center [250, 144] width 278 height 31
click at [220, 147] on div "fiber_manual_record Added to Schedule J Schedule I: $5,000.00 Schedule J: $5,03…" at bounding box center [250, 144] width 278 height 31
click at [129, 93] on input "400" at bounding box center [154, 93] width 76 height 10
click at [129, 92] on input "400" at bounding box center [154, 93] width 76 height 10
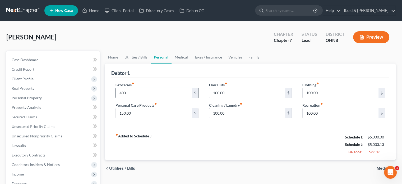
click at [129, 92] on input "400" at bounding box center [154, 93] width 76 height 10
type input "400.00"
click at [182, 59] on link "Medical" at bounding box center [182, 57] width 20 height 13
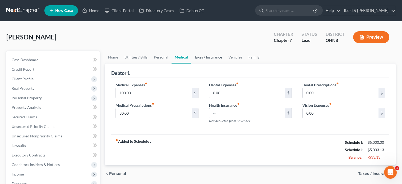
click at [208, 58] on link "Taxes / Insurance" at bounding box center [208, 57] width 34 height 13
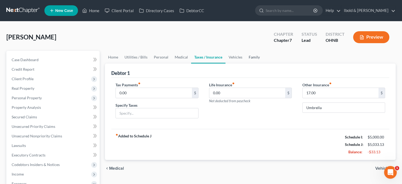
click at [251, 57] on link "Family" at bounding box center [254, 57] width 17 height 13
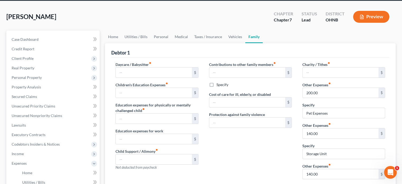
scroll to position [26, 0]
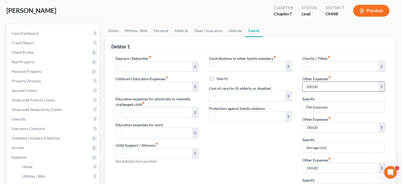
click at [313, 87] on input "200.00" at bounding box center [341, 87] width 76 height 10
click at [313, 86] on input "200.00" at bounding box center [341, 87] width 76 height 10
click at [313, 85] on input "200.00" at bounding box center [341, 87] width 76 height 10
drag, startPoint x: 313, startPoint y: 85, endPoint x: 302, endPoint y: 85, distance: 11.1
click at [302, 85] on div "Charity / Tithes fiber_manual_record $ Other Expenses fiber_manual_record 200.0…" at bounding box center [343, 127] width 93 height 142
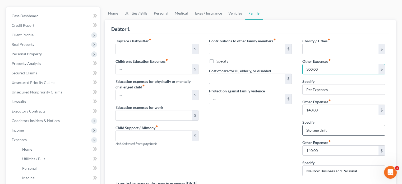
scroll to position [106, 0]
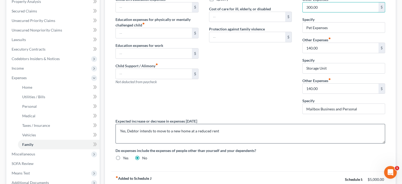
type input "300.00"
drag, startPoint x: 357, startPoint y: 137, endPoint x: 321, endPoint y: 137, distance: 36.8
click at [357, 137] on textarea "Yes, Debtor intends to move to a new home at a reduced rent" at bounding box center [251, 134] width 270 height 20
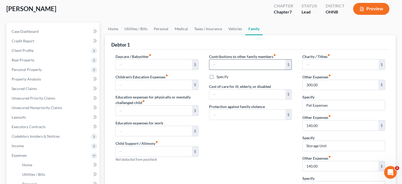
scroll to position [0, 0]
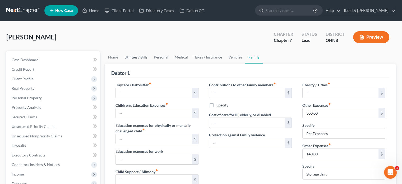
click at [138, 57] on link "Utilities / Bills" at bounding box center [135, 57] width 29 height 13
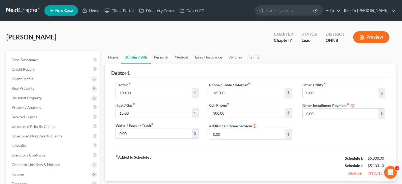
click at [164, 55] on link "Personal" at bounding box center [161, 57] width 21 height 13
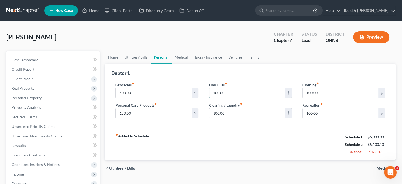
type input "4"
type input "50"
click at [252, 147] on div "fiber_manual_record Added to Schedule J Schedule I: $5,000.00 Schedule J: $5,08…" at bounding box center [250, 144] width 278 height 31
click at [329, 111] on input "100.00" at bounding box center [341, 113] width 76 height 10
type input "50"
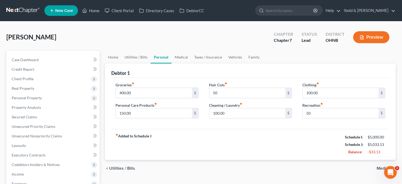
click at [278, 133] on div "fiber_manual_record Added to Schedule J Schedule I: $5,000.00 Schedule J: $5,03…" at bounding box center [250, 144] width 278 height 31
click at [179, 58] on link "Medical" at bounding box center [182, 57] width 20 height 13
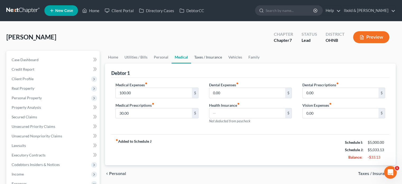
click at [206, 58] on link "Taxes / Insurance" at bounding box center [208, 57] width 34 height 13
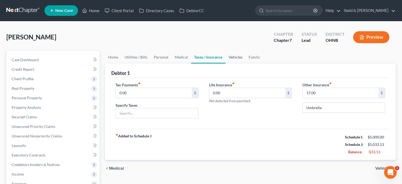
click at [237, 57] on link "Vehicles" at bounding box center [236, 57] width 20 height 13
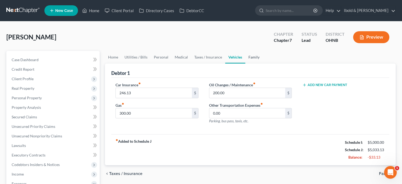
click at [254, 57] on link "Family" at bounding box center [254, 57] width 17 height 13
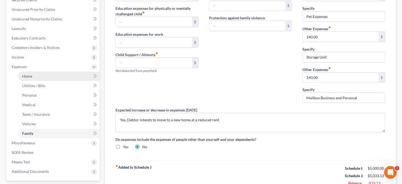
scroll to position [164, 0]
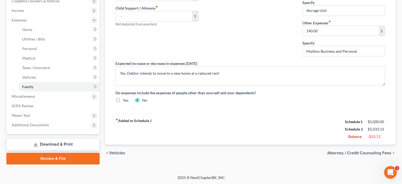
click at [54, 143] on link "Download & Print" at bounding box center [52, 144] width 93 height 12
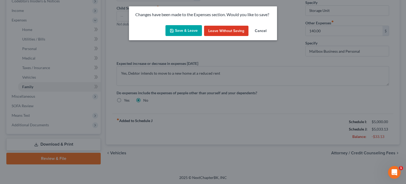
click at [181, 32] on button "Save & Leave" at bounding box center [184, 30] width 37 height 11
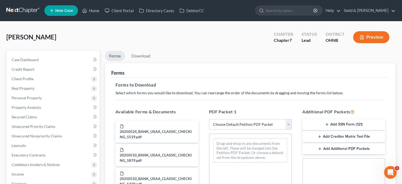
drag, startPoint x: 287, startPoint y: 125, endPoint x: 284, endPoint y: 128, distance: 4.5
click at [287, 125] on select "Choose Default Petition PDF Packet Complete Bankruptcy Petition (all forms and …" at bounding box center [250, 124] width 83 height 11
select select "0"
click at [209, 119] on select "Choose Default Petition PDF Packet Complete Bankruptcy Petition (all forms and …" at bounding box center [250, 124] width 83 height 11
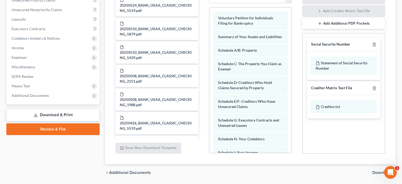
scroll to position [143, 0]
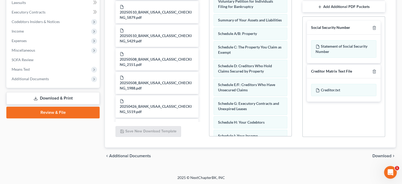
click at [388, 155] on span "Download" at bounding box center [382, 156] width 19 height 4
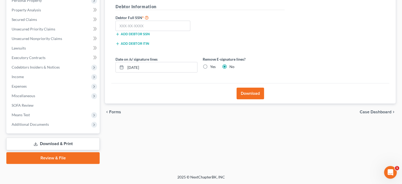
scroll to position [97, 0]
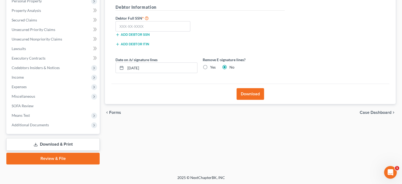
click at [155, 18] on label "Debtor Full SSN *" at bounding box center [156, 18] width 87 height 6
click at [155, 27] on input "text" at bounding box center [153, 26] width 75 height 11
type input "227-37-8101"
click at [250, 94] on button "Download" at bounding box center [251, 94] width 28 height 12
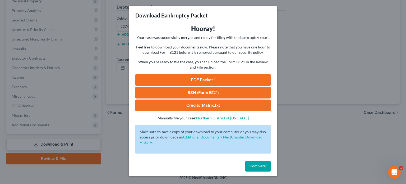
click at [204, 81] on link "PDF Packet 1" at bounding box center [202, 80] width 135 height 12
click at [258, 167] on span "Complete!" at bounding box center [258, 166] width 17 height 4
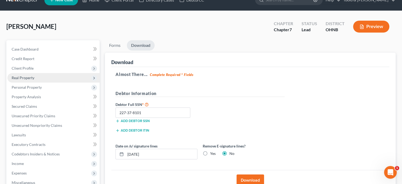
scroll to position [0, 0]
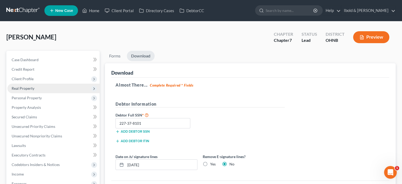
click at [30, 89] on span "Real Property" at bounding box center [23, 88] width 23 height 4
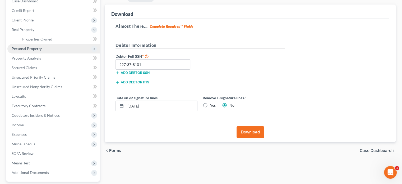
scroll to position [26, 0]
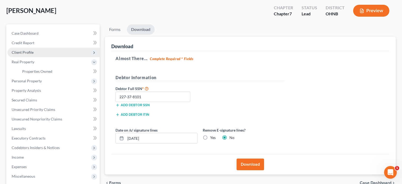
click at [21, 52] on span "Client Profile" at bounding box center [23, 52] width 22 height 4
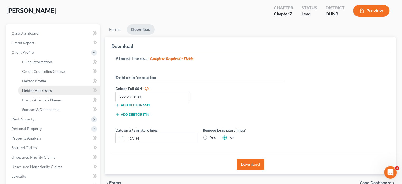
click at [41, 90] on span "Debtor Addresses" at bounding box center [37, 90] width 30 height 4
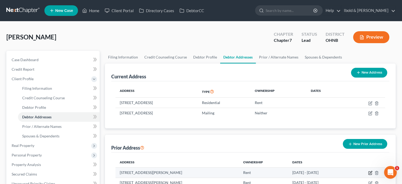
click at [371, 173] on icon "button" at bounding box center [371, 173] width 4 height 4
select select "48"
select select "65"
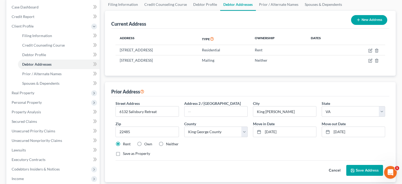
scroll to position [53, 0]
click at [334, 130] on input "[DATE]" at bounding box center [358, 131] width 53 height 10
type input "[DATE]"
click at [166, 143] on label "Neither" at bounding box center [172, 143] width 13 height 5
click at [168, 143] on input "Neither" at bounding box center [169, 142] width 3 height 3
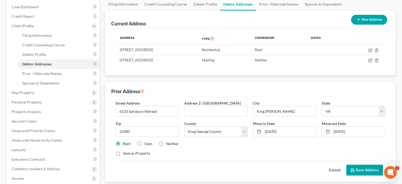
radio input "true"
click at [364, 169] on button "Save Address" at bounding box center [365, 170] width 37 height 11
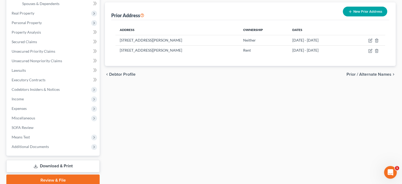
scroll to position [154, 0]
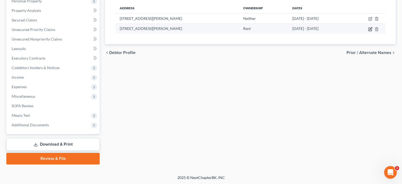
click at [370, 28] on icon "button" at bounding box center [371, 28] width 2 height 2
select select "48"
select select "65"
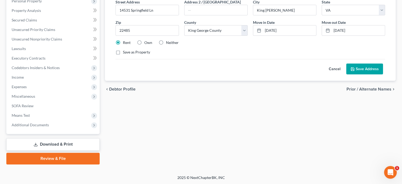
click at [364, 70] on button "Save Address" at bounding box center [365, 69] width 37 height 11
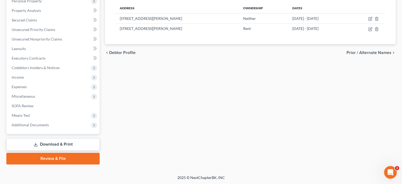
drag, startPoint x: 62, startPoint y: 144, endPoint x: 62, endPoint y: 147, distance: 2.9
click at [62, 144] on link "Download & Print" at bounding box center [52, 144] width 93 height 12
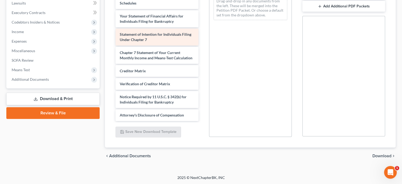
scroll to position [812, 0]
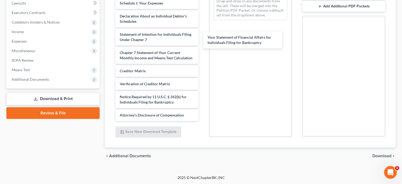
drag, startPoint x: 149, startPoint y: 40, endPoint x: 284, endPoint y: 74, distance: 139.5
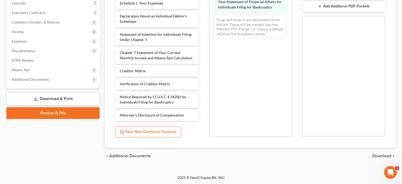
click at [388, 156] on span "Download" at bounding box center [382, 156] width 19 height 4
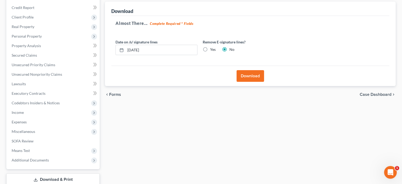
scroll to position [0, 0]
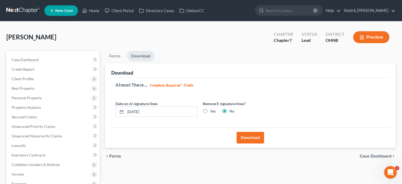
click at [252, 137] on button "Download" at bounding box center [251, 138] width 28 height 12
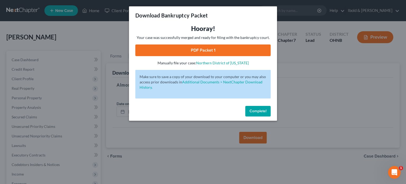
click at [199, 53] on link "PDF Packet 1" at bounding box center [202, 50] width 135 height 12
click at [258, 113] on span "Complete!" at bounding box center [258, 111] width 17 height 4
